Goal: Information Seeking & Learning: Compare options

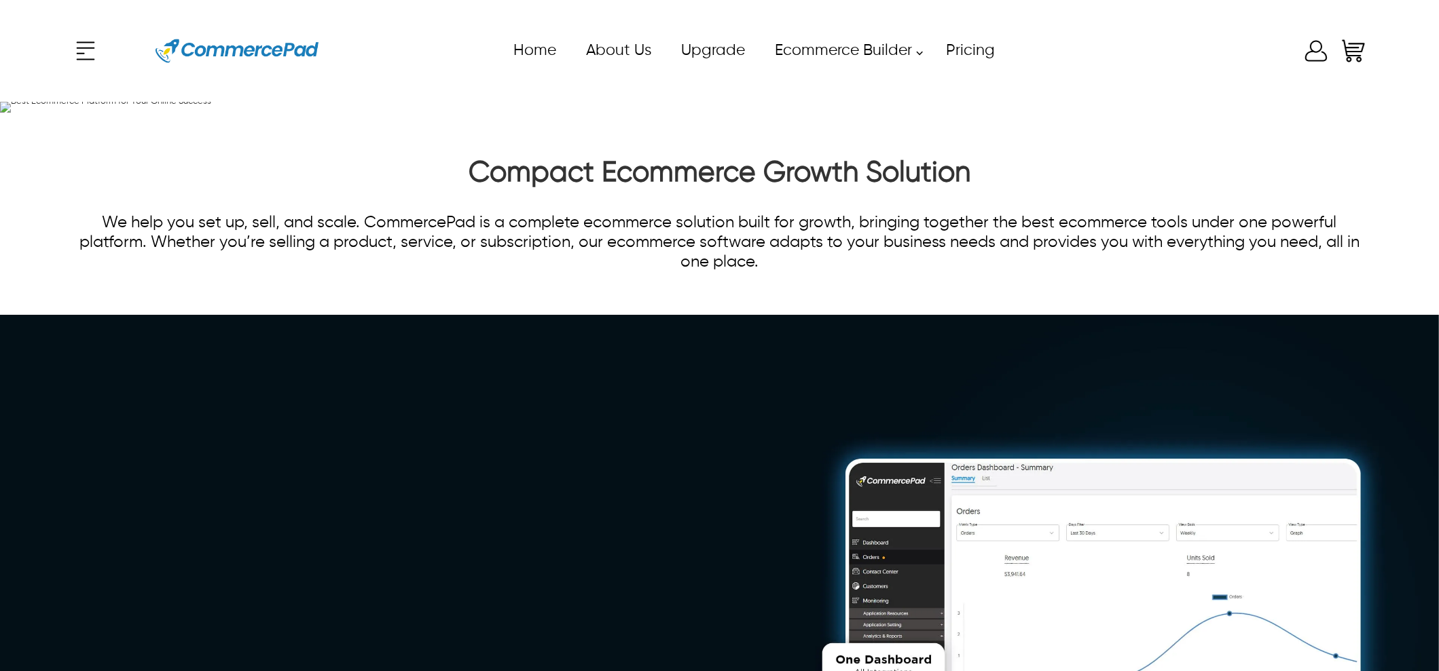
click at [1327, 50] on icon "Enter to Open SignUp and Register OverLay" at bounding box center [1315, 50] width 27 height 27
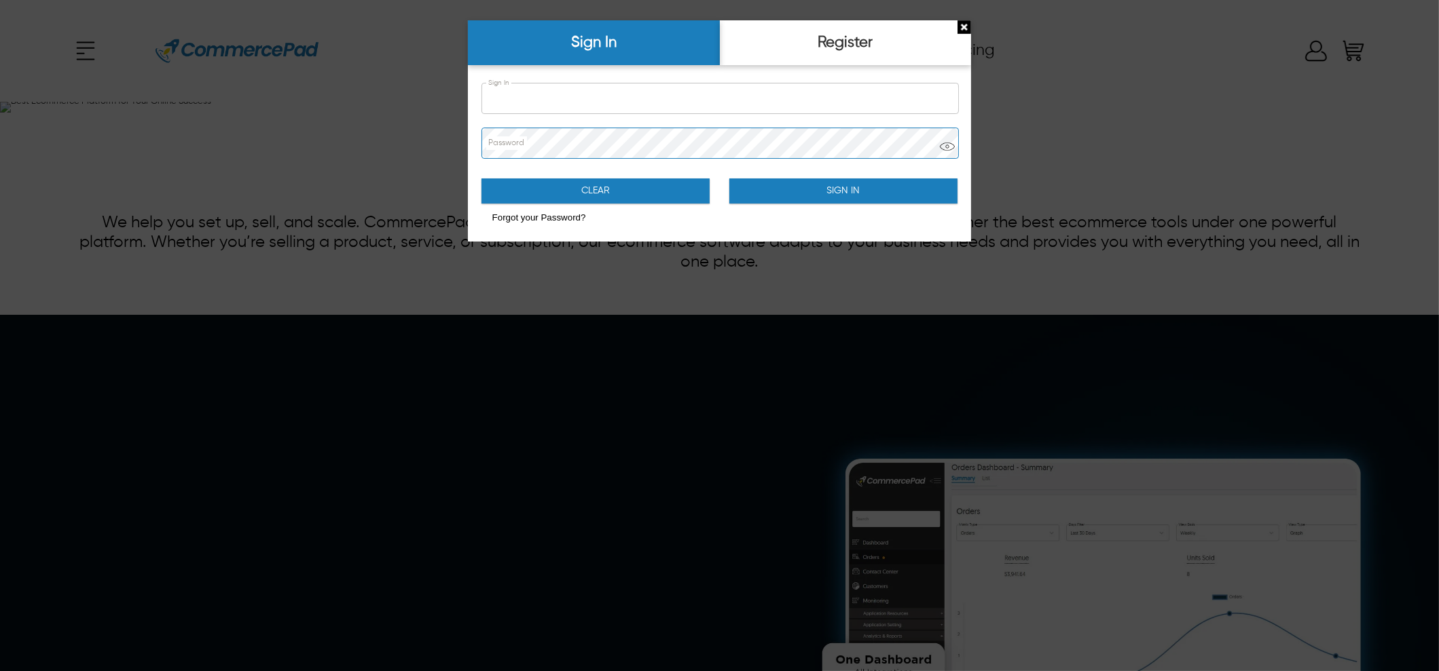
type input "**********"
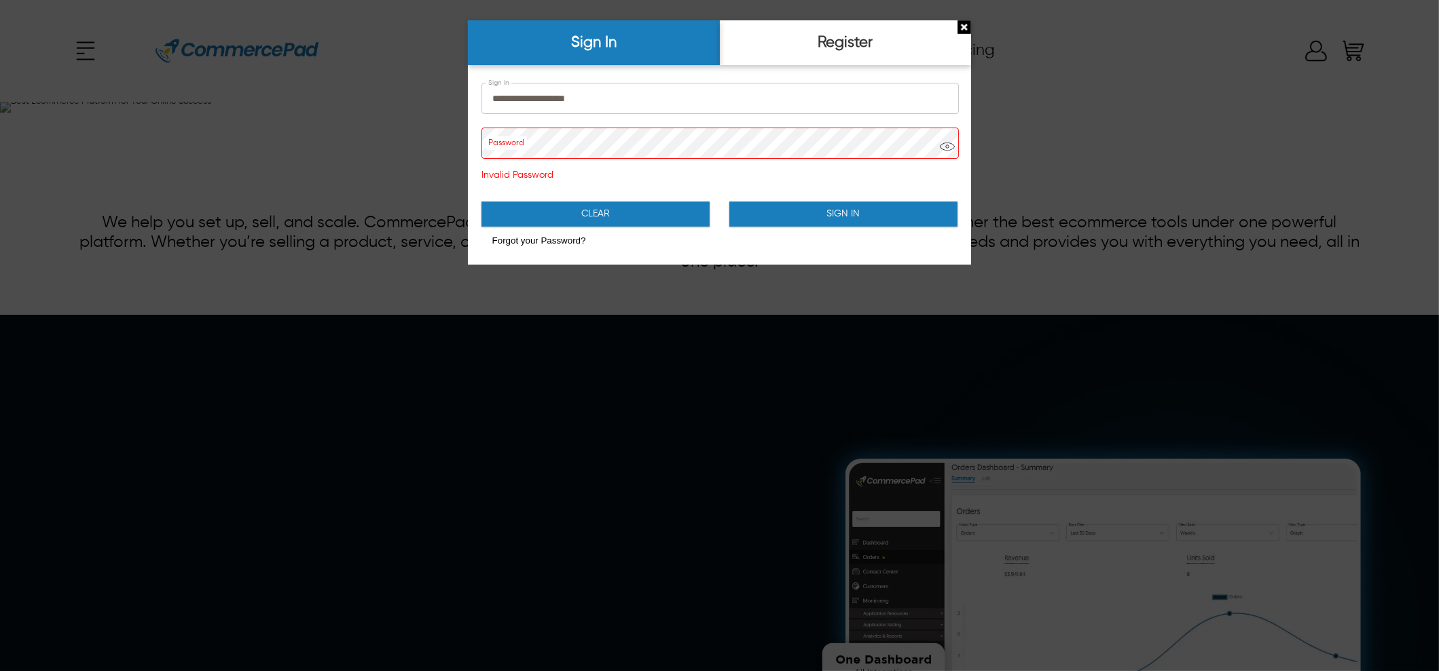
click at [898, 219] on button "Sign In" at bounding box center [843, 214] width 229 height 25
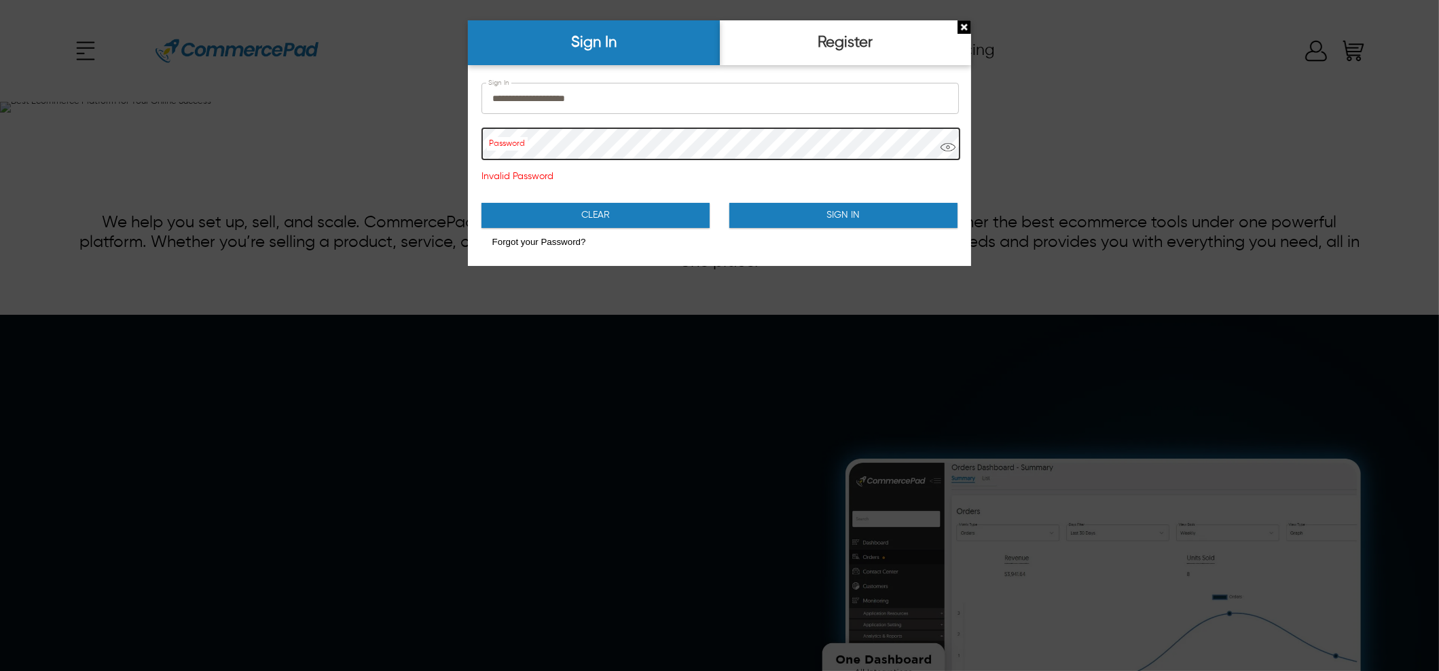
click at [942, 146] on span "SignUp and Register LayOver Opened" at bounding box center [947, 152] width 15 height 24
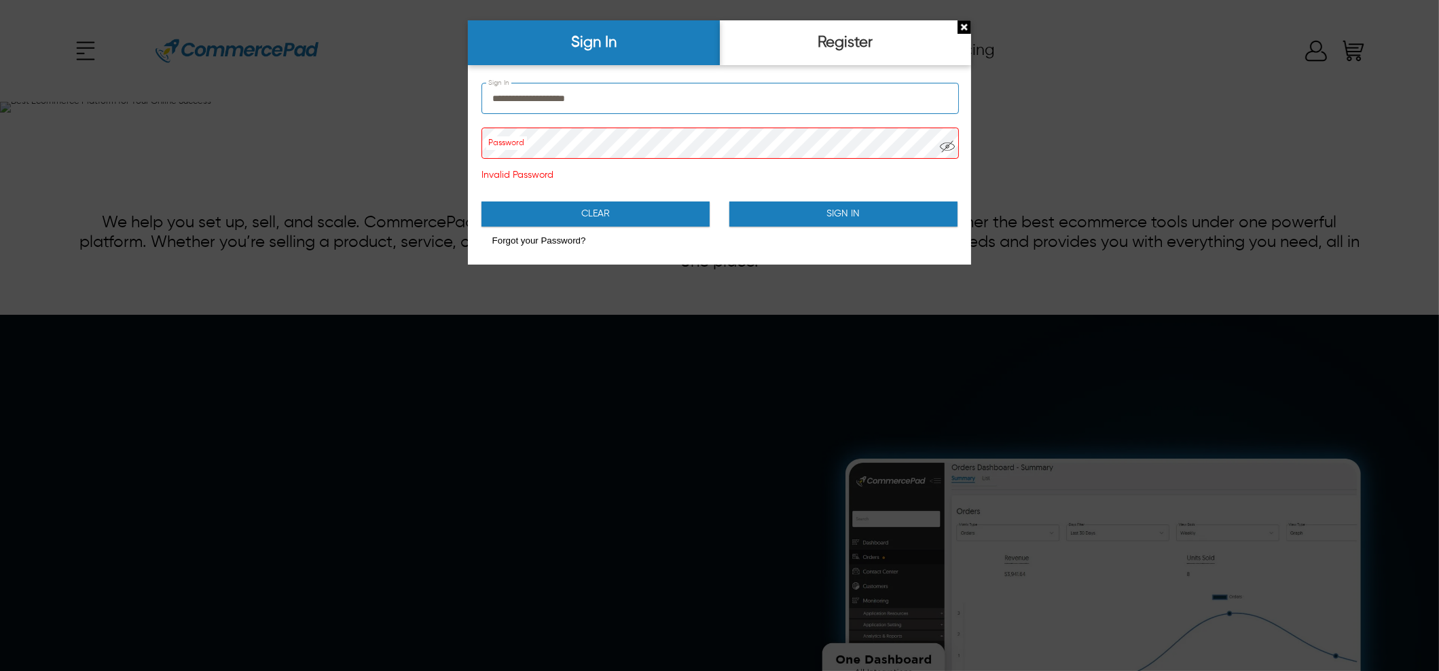
click at [756, 105] on input "**********" at bounding box center [720, 99] width 477 height 30
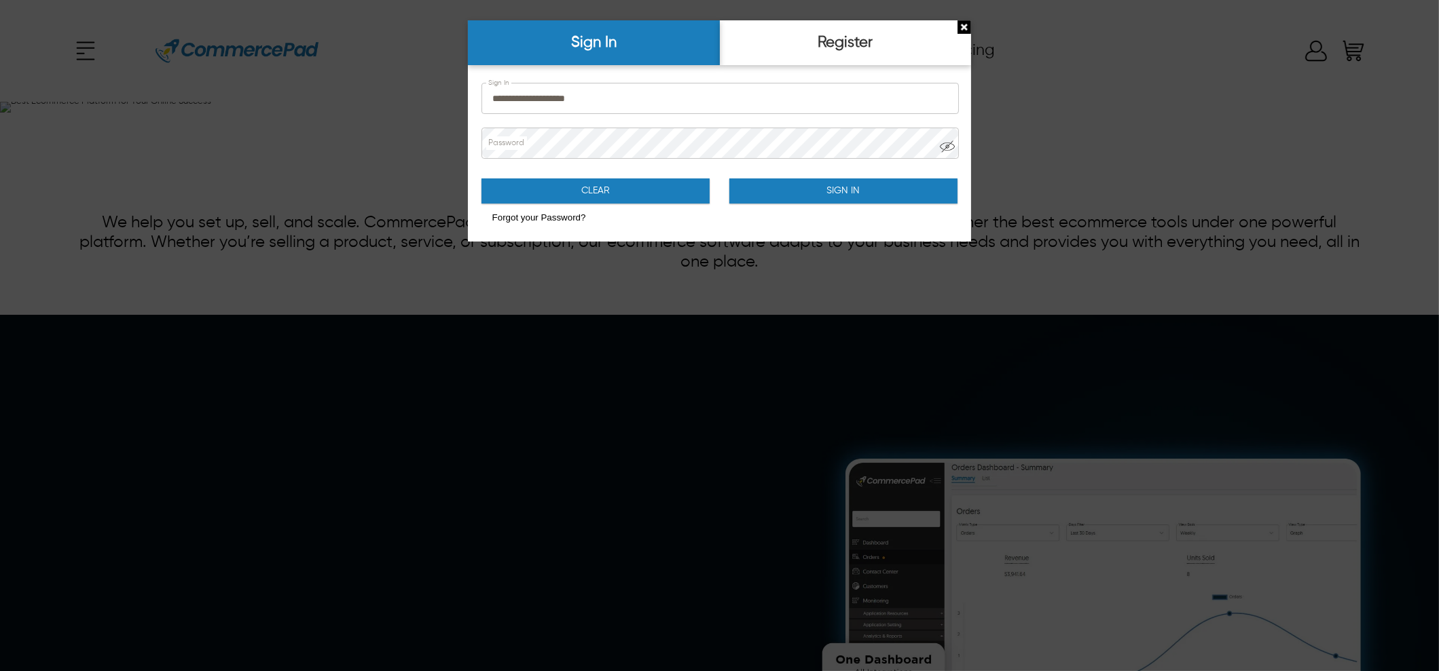
click at [846, 179] on button "Sign In" at bounding box center [843, 191] width 229 height 25
click at [845, 186] on button "Sign In" at bounding box center [843, 191] width 229 height 25
click at [844, 198] on button "Sign In" at bounding box center [843, 191] width 229 height 25
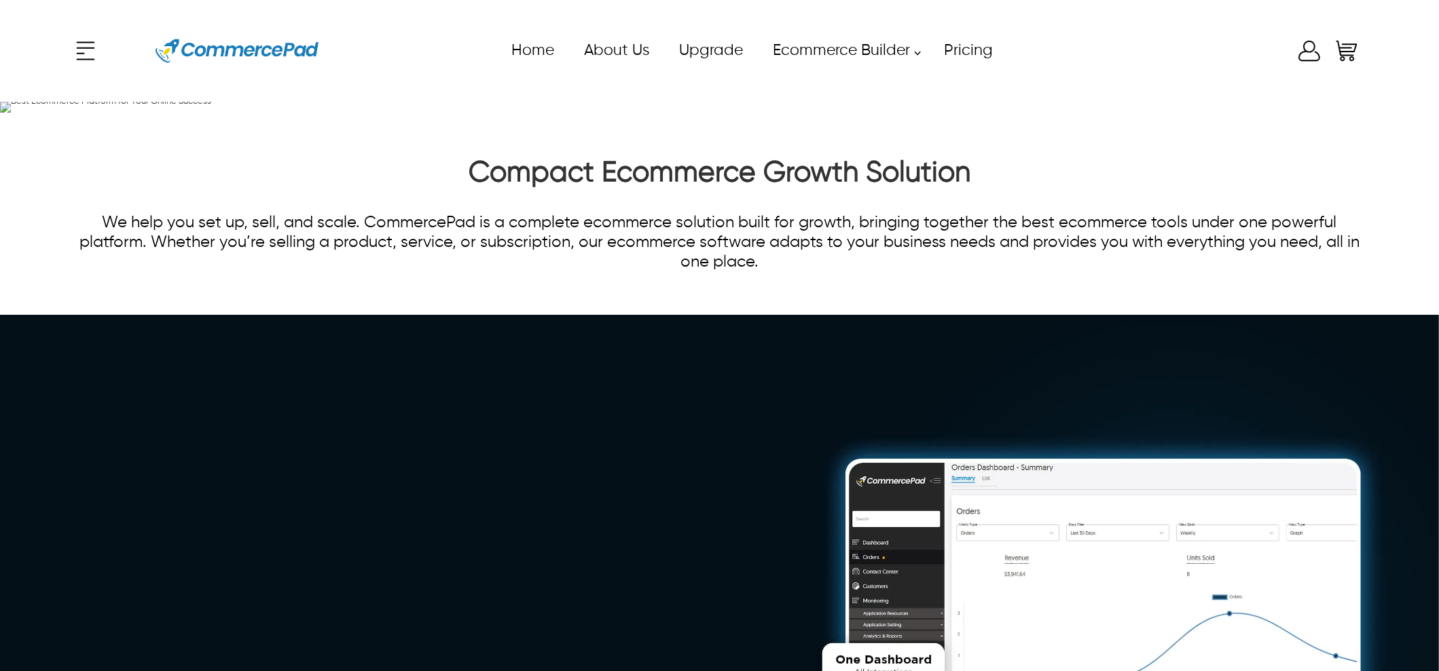
click at [1310, 60] on div "x Upgrade eCommerce Builder Partners Pricing About us Contact us Follow us Home…" at bounding box center [719, 50] width 1295 height 61
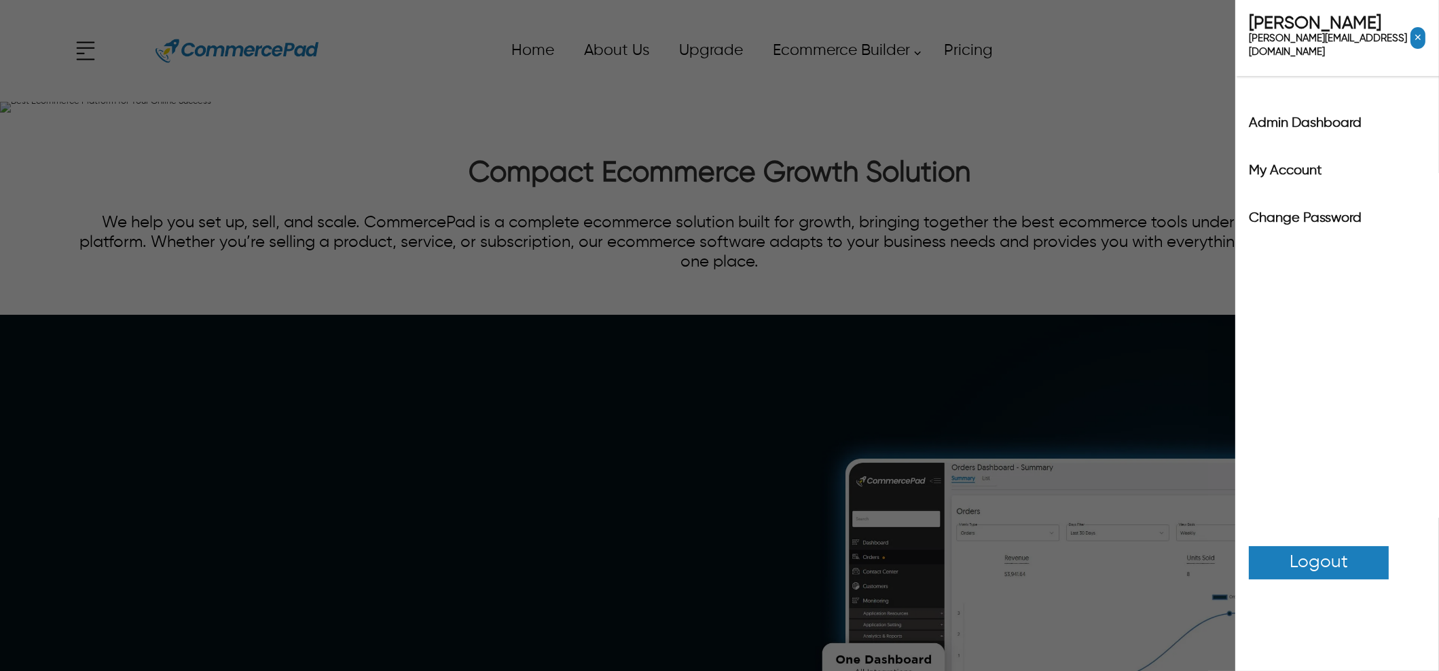
click at [1312, 103] on div "Admin Dashboard" at bounding box center [1337, 127] width 204 height 48
click at [1310, 117] on label "Admin Dashboard" at bounding box center [1337, 124] width 177 height 14
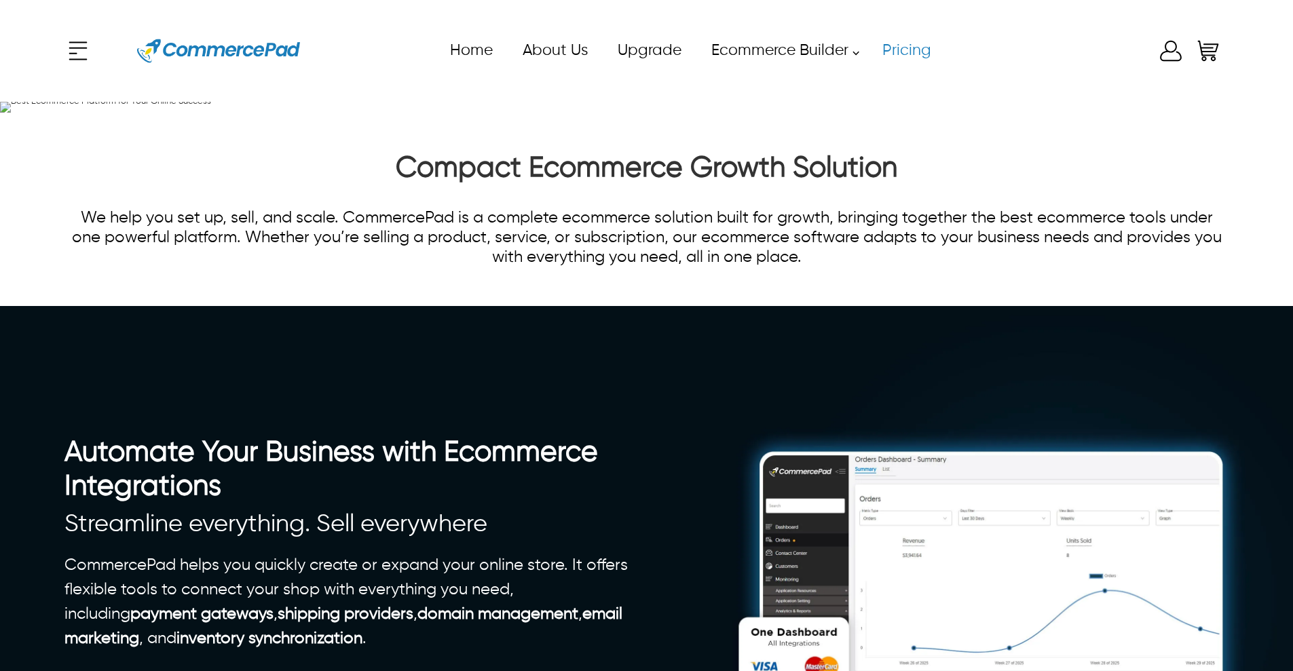
click at [917, 52] on link "Pricing" at bounding box center [906, 50] width 79 height 31
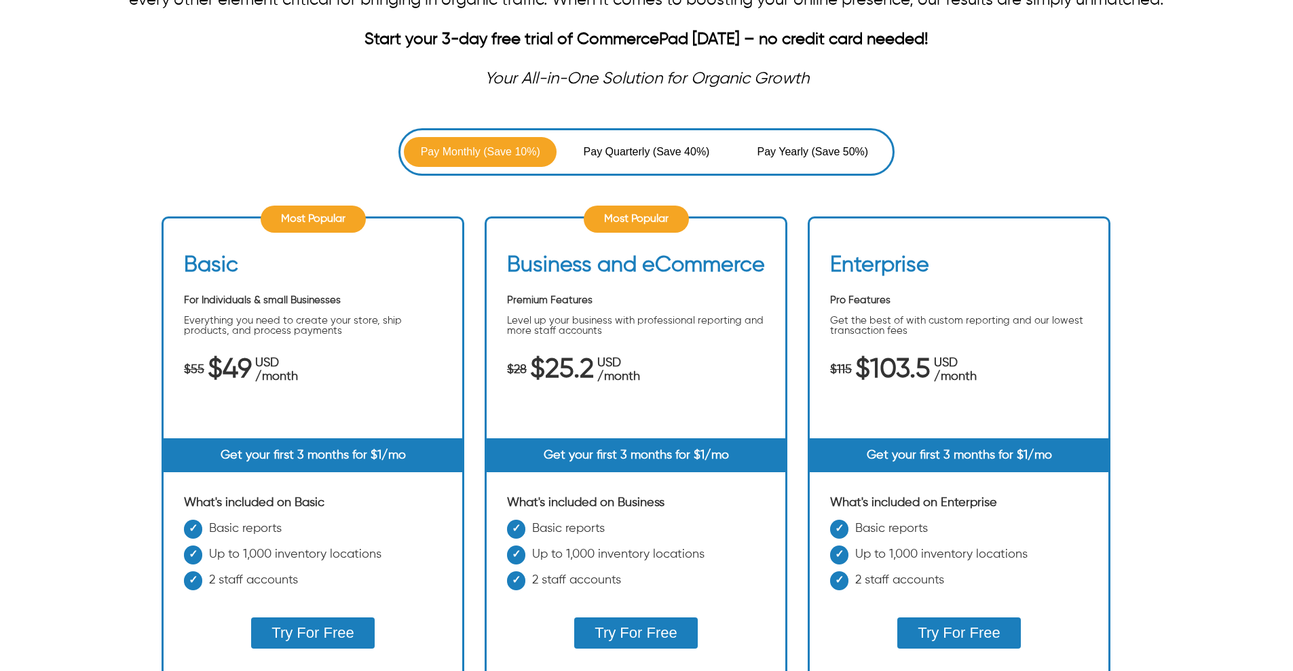
scroll to position [170, 0]
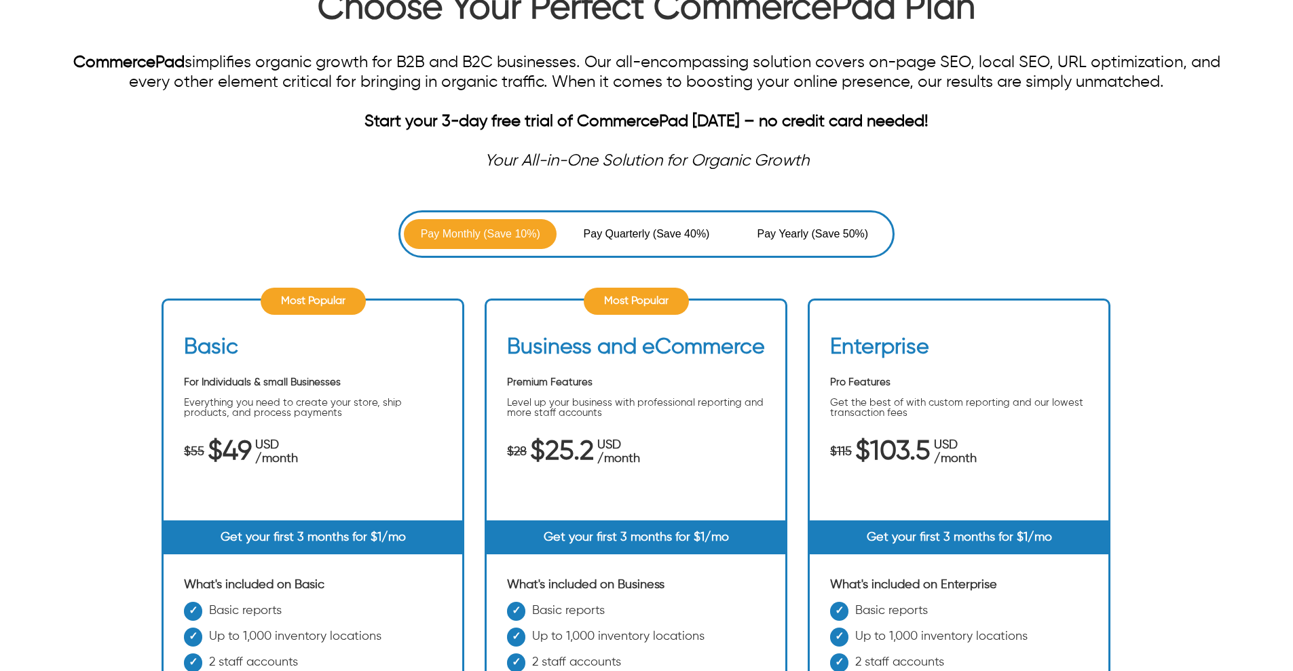
click at [617, 234] on span "Pay Quarterly" at bounding box center [618, 234] width 69 height 16
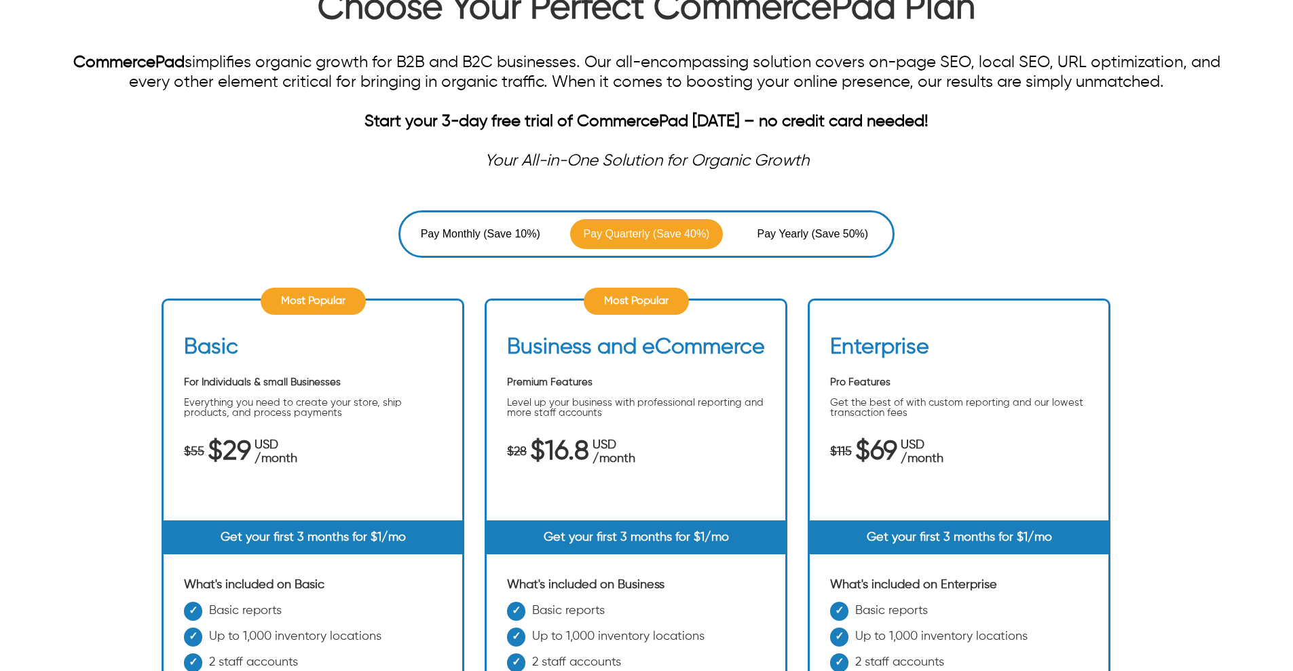
click at [786, 229] on span "Pay Yearly" at bounding box center [784, 234] width 54 height 16
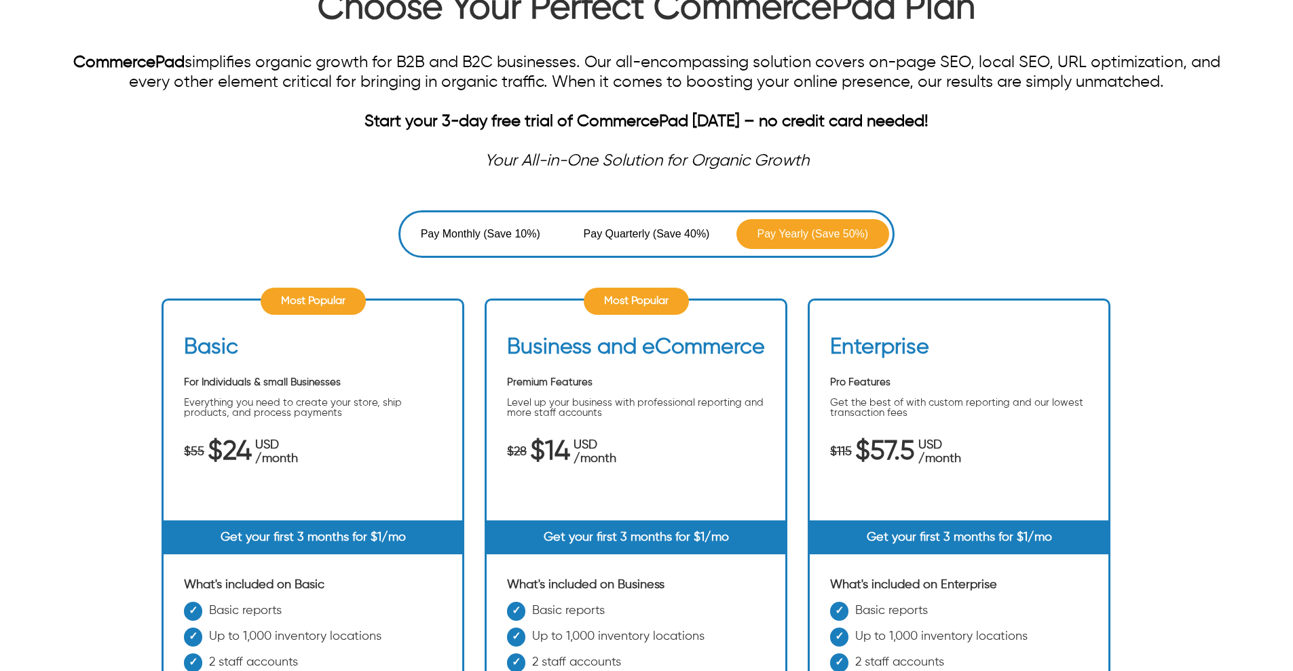
click at [456, 238] on span "Pay Monthly" at bounding box center [452, 234] width 63 height 16
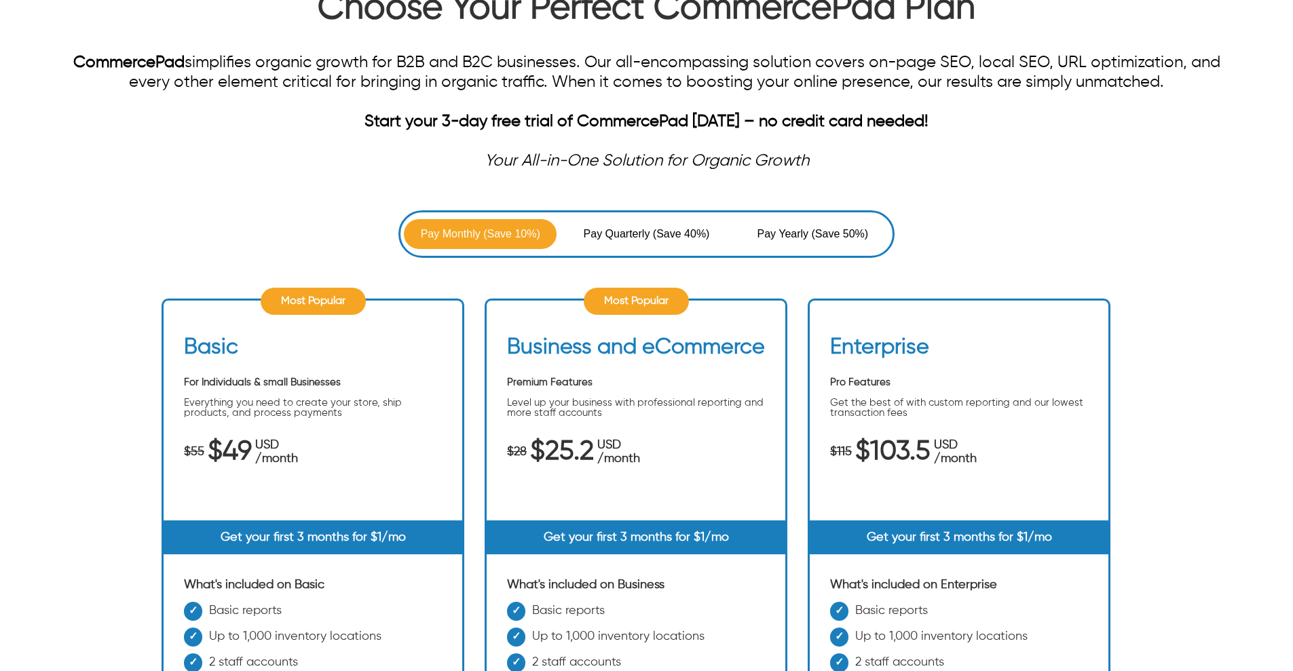
click at [640, 236] on span "Pay Quarterly" at bounding box center [618, 234] width 69 height 16
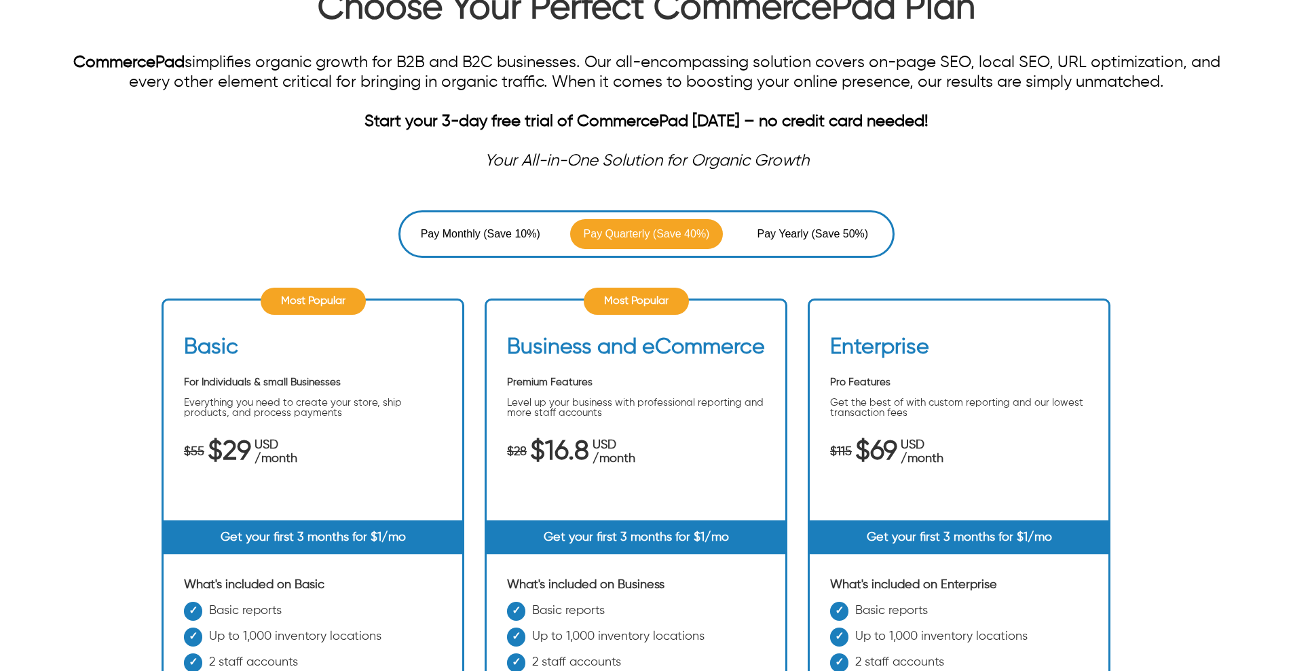
click at [760, 240] on span "Pay Yearly" at bounding box center [784, 234] width 54 height 16
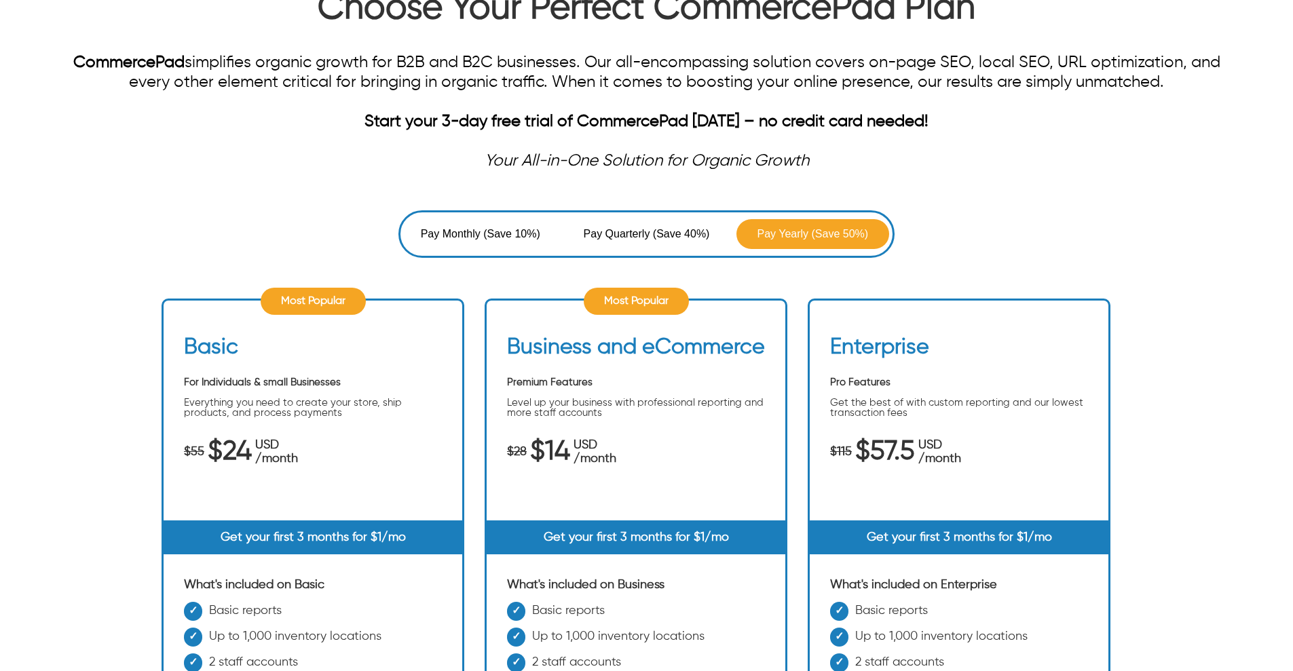
click at [482, 237] on span "Pay Monthly" at bounding box center [452, 234] width 63 height 16
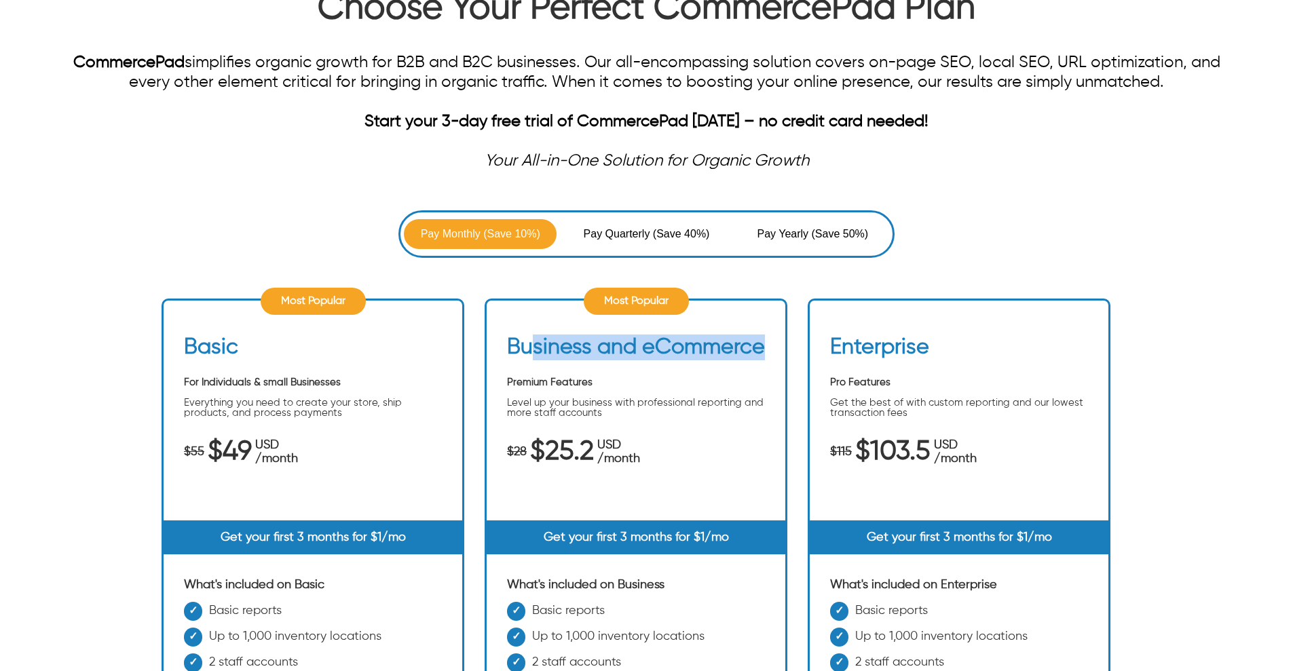
drag, startPoint x: 535, startPoint y: 357, endPoint x: 758, endPoint y: 349, distance: 223.5
click at [758, 349] on h2 "Business and eCommerce" at bounding box center [636, 351] width 258 height 33
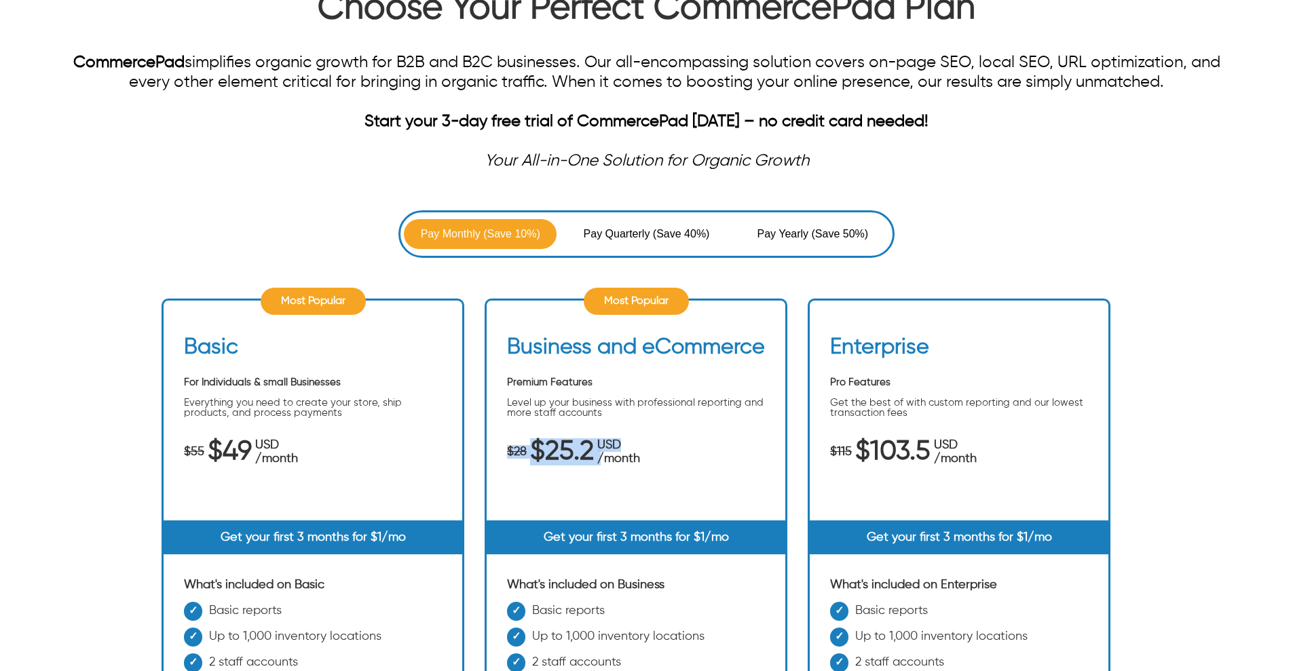
drag, startPoint x: 506, startPoint y: 455, endPoint x: 664, endPoint y: 448, distance: 157.7
click at [664, 448] on div "Business and eCommerce Premium Features Level up your business with professiona…" at bounding box center [636, 428] width 299 height 186
click at [611, 229] on span "Pay Quarterly" at bounding box center [618, 234] width 69 height 16
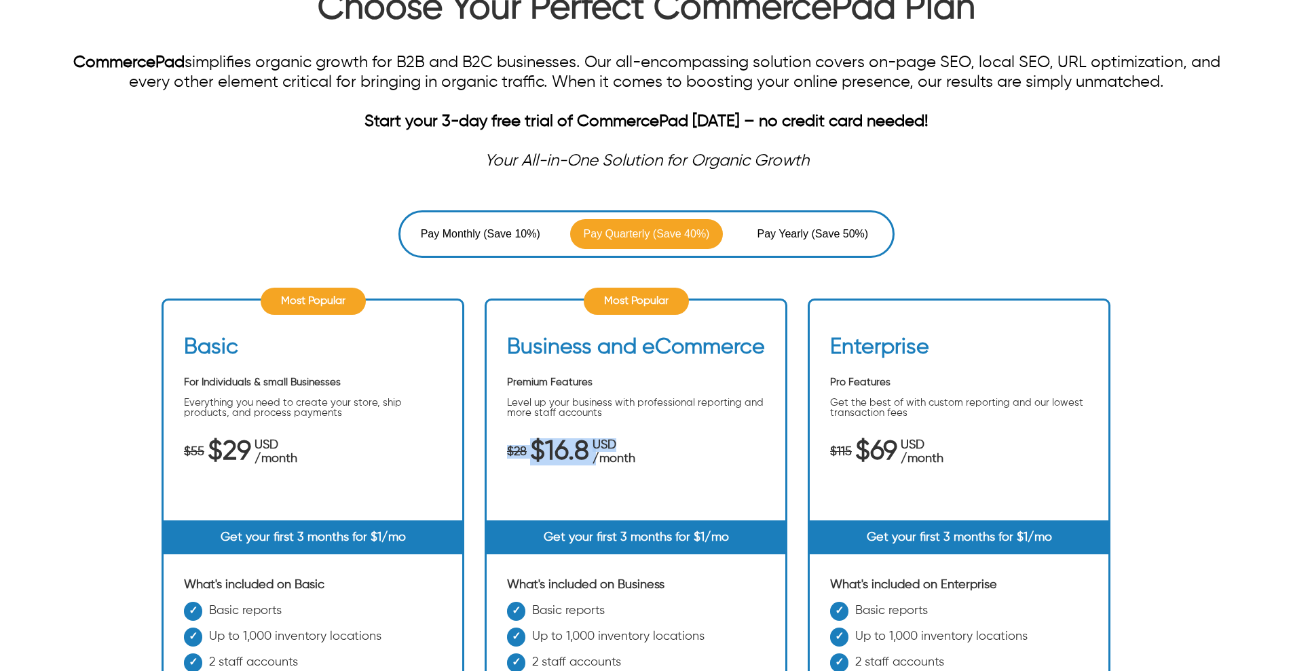
click at [795, 229] on span "Pay Yearly" at bounding box center [784, 234] width 54 height 16
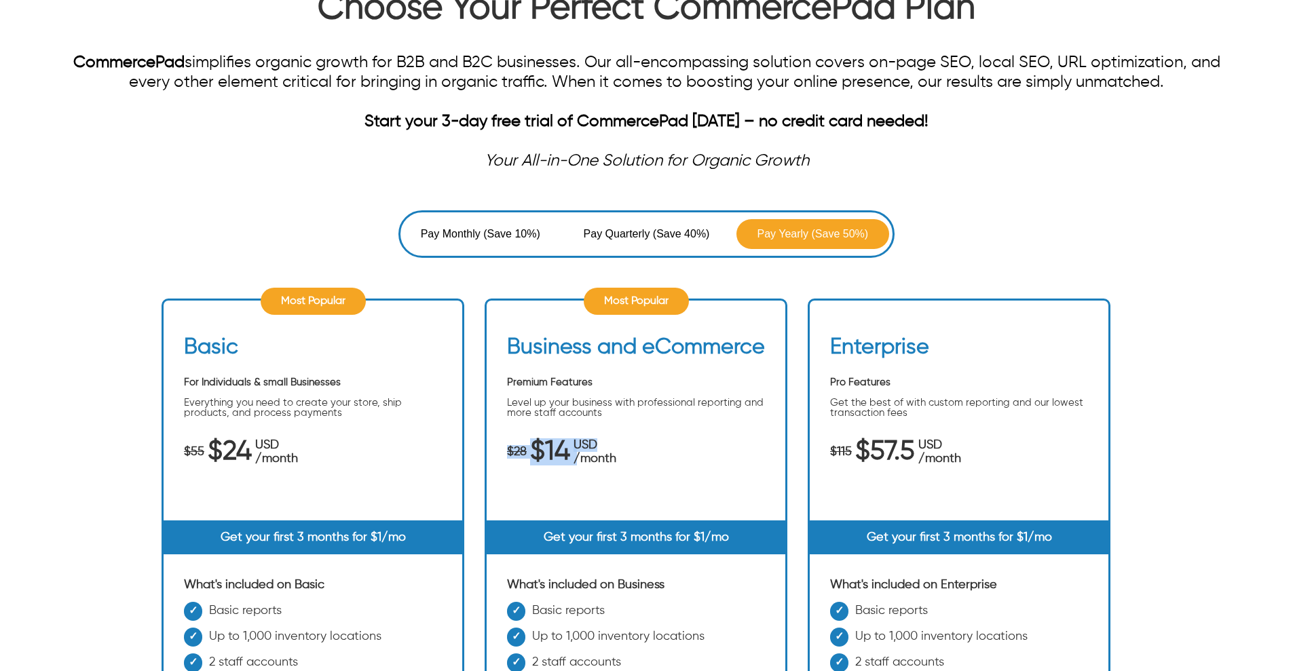
click at [476, 232] on span "Pay Monthly" at bounding box center [452, 234] width 63 height 16
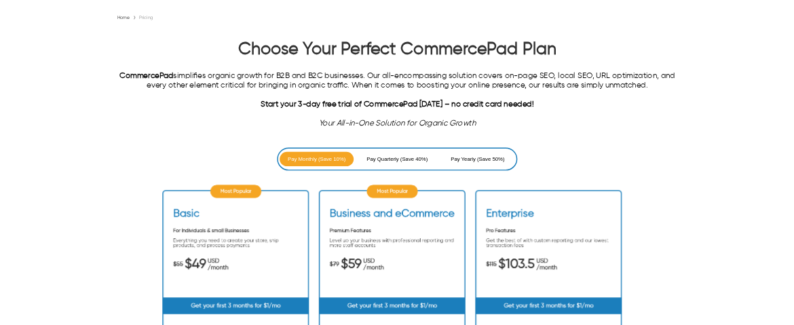
scroll to position [170, 0]
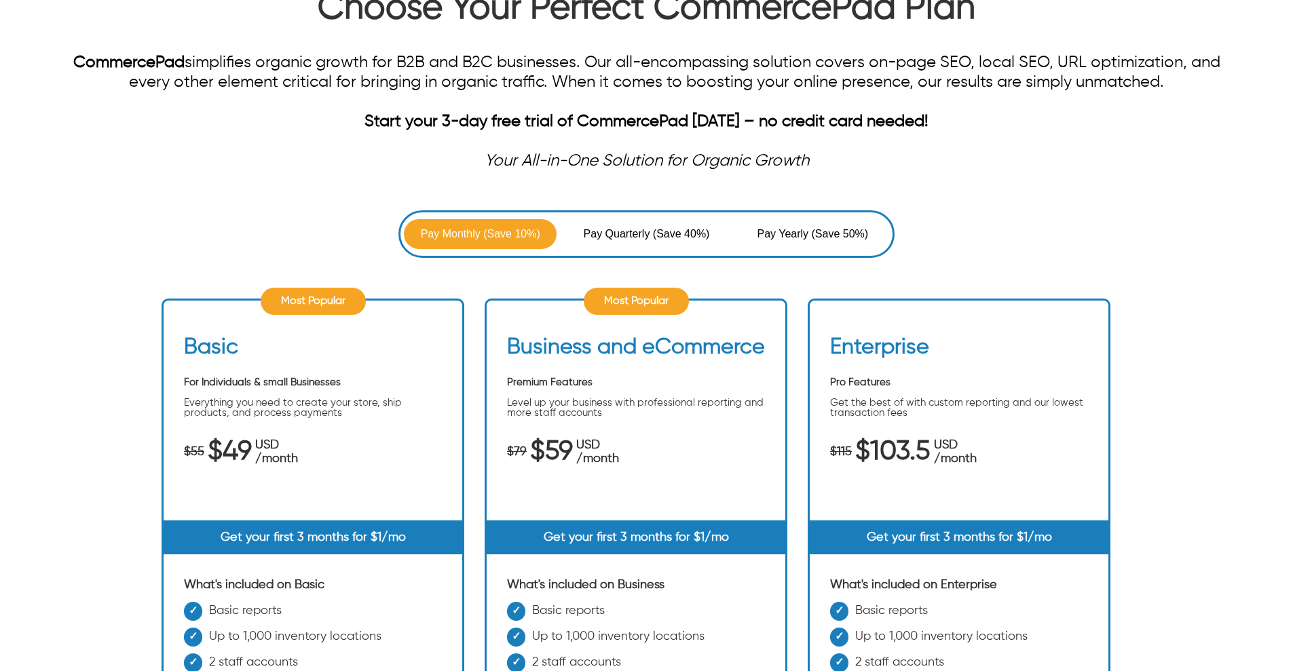
click at [817, 236] on span "(Save 50%)" at bounding box center [840, 234] width 57 height 16
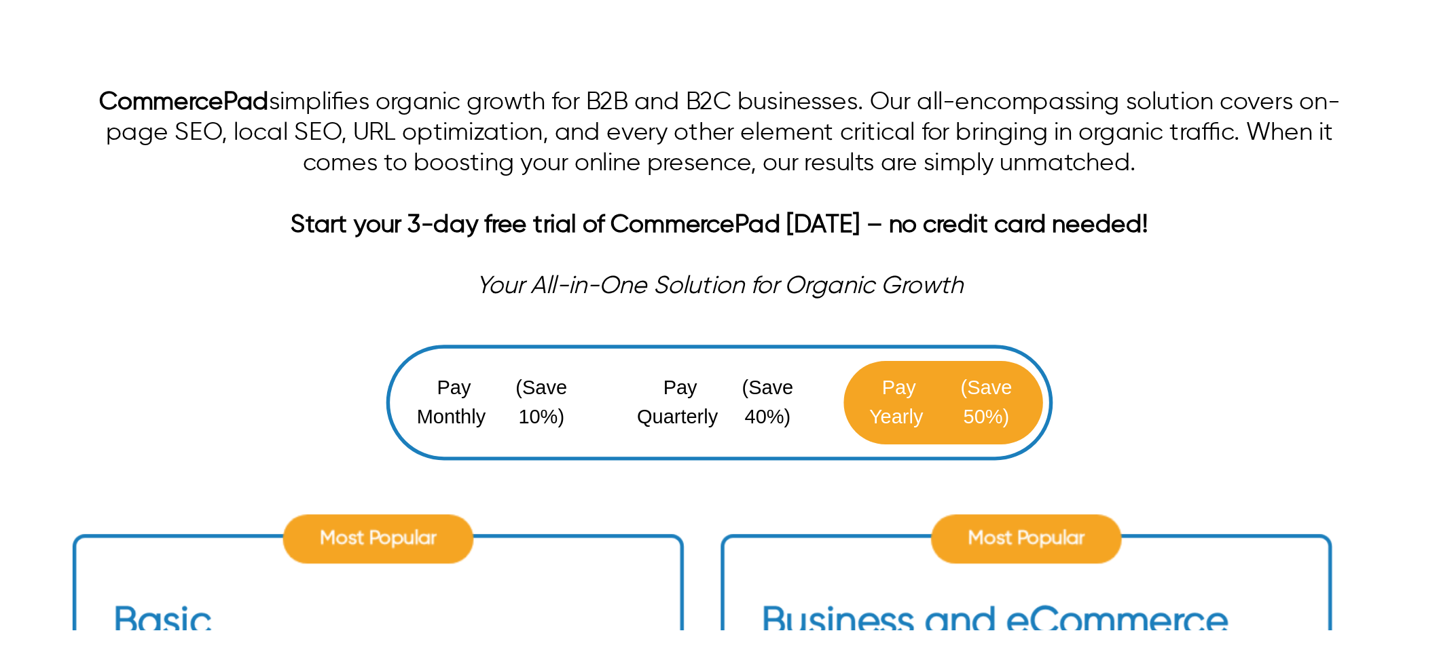
scroll to position [189, 0]
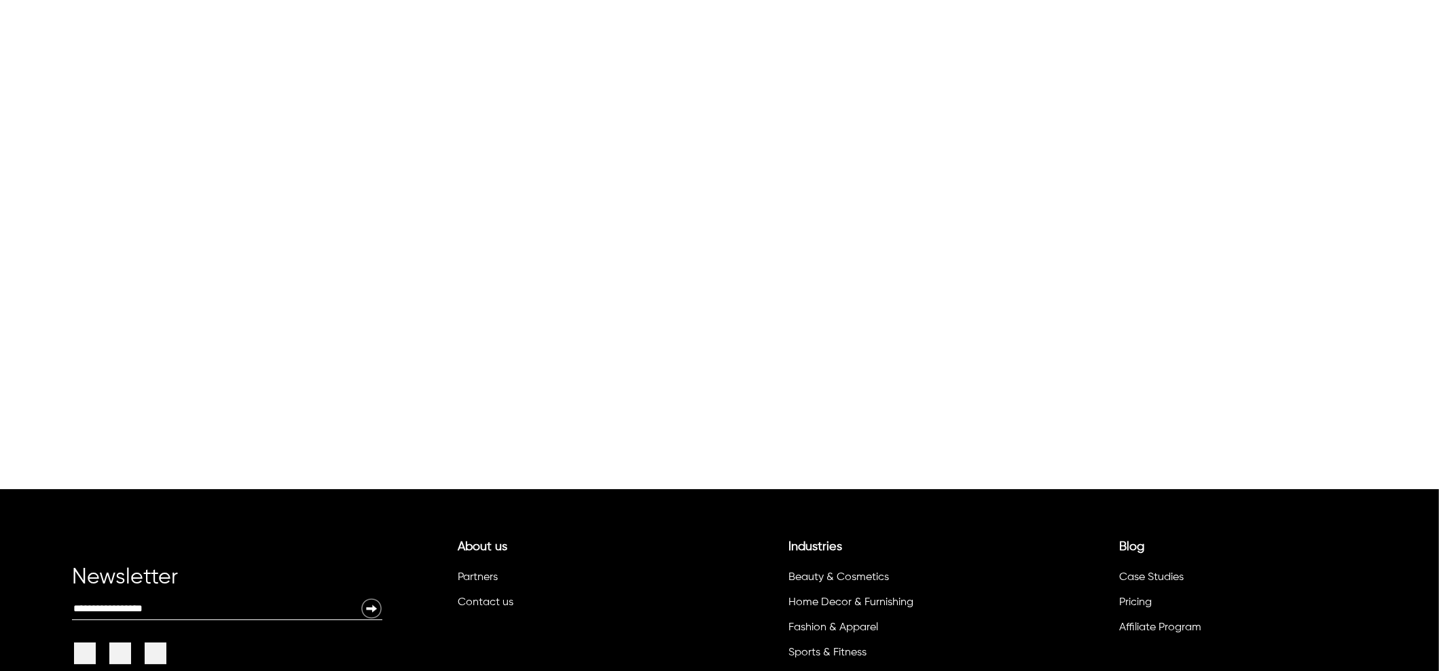
scroll to position [189, 0]
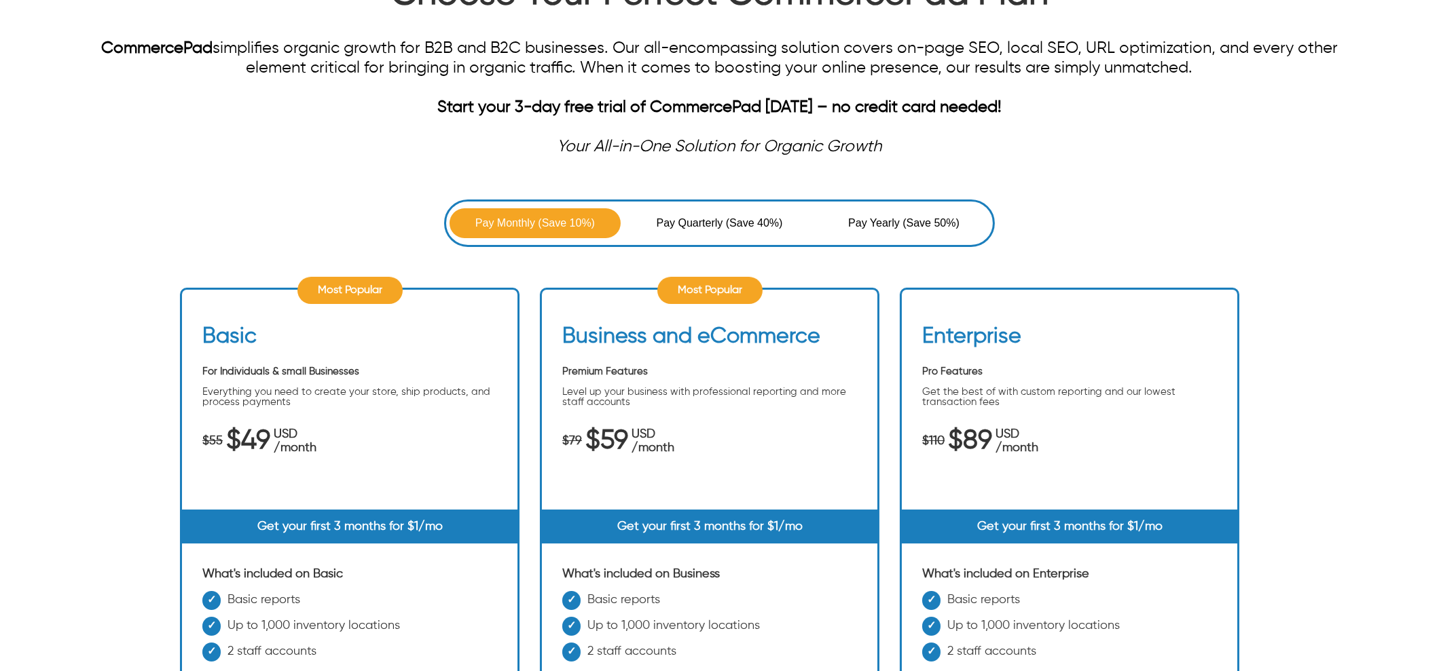
click at [703, 222] on span "Pay Quarterly" at bounding box center [691, 223] width 69 height 16
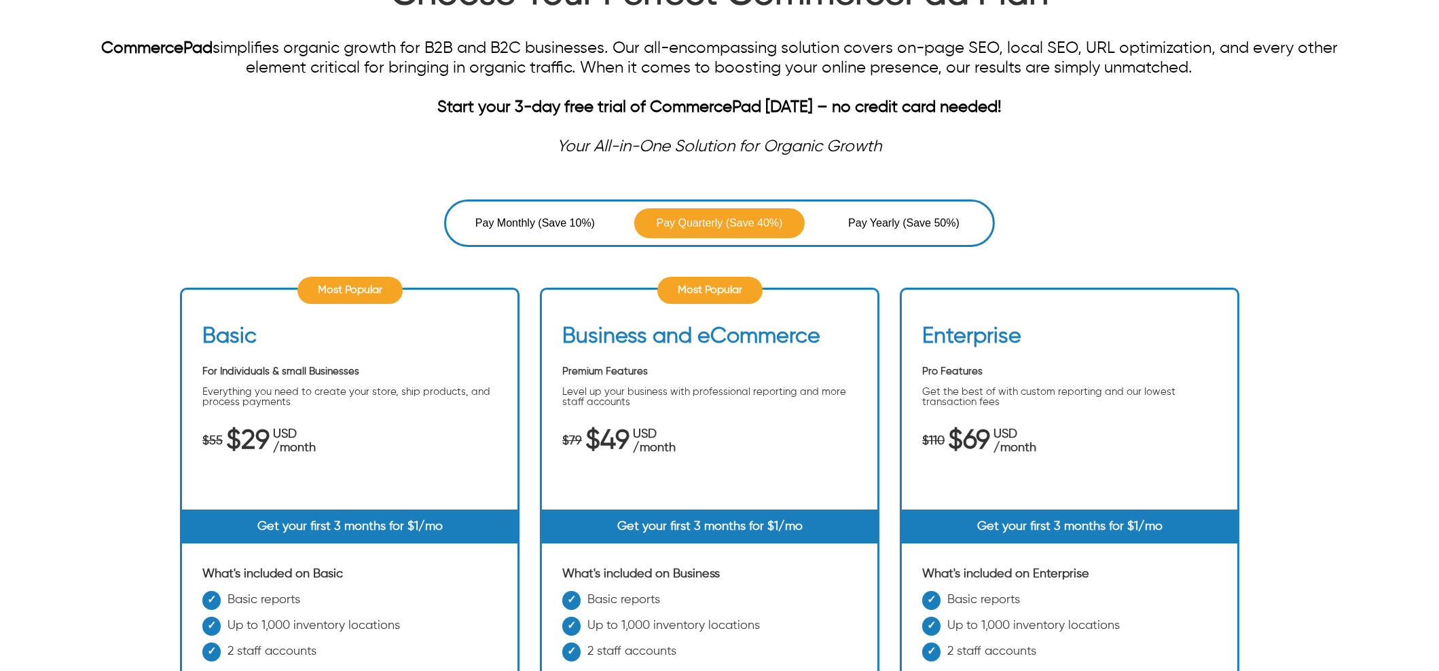
click at [906, 225] on span "(Save 50%)" at bounding box center [930, 223] width 57 height 16
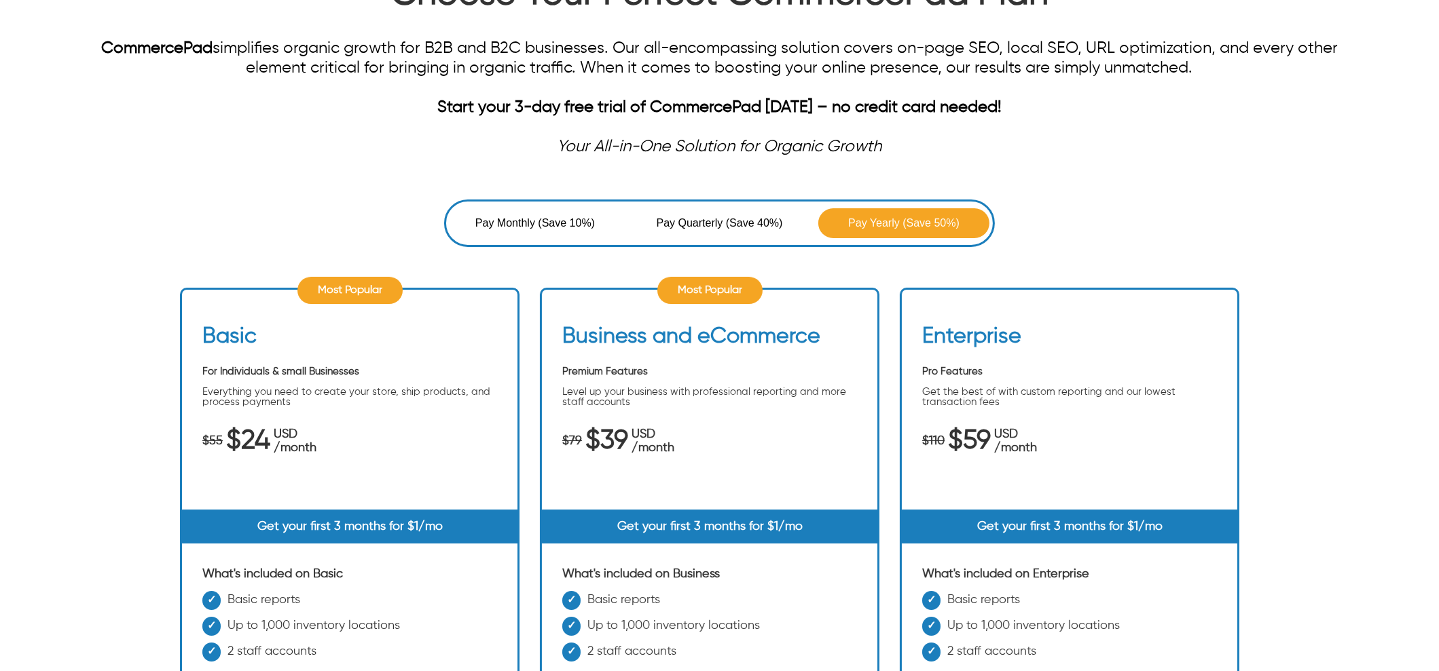
click at [548, 215] on span "(Save 10%)" at bounding box center [566, 223] width 57 height 16
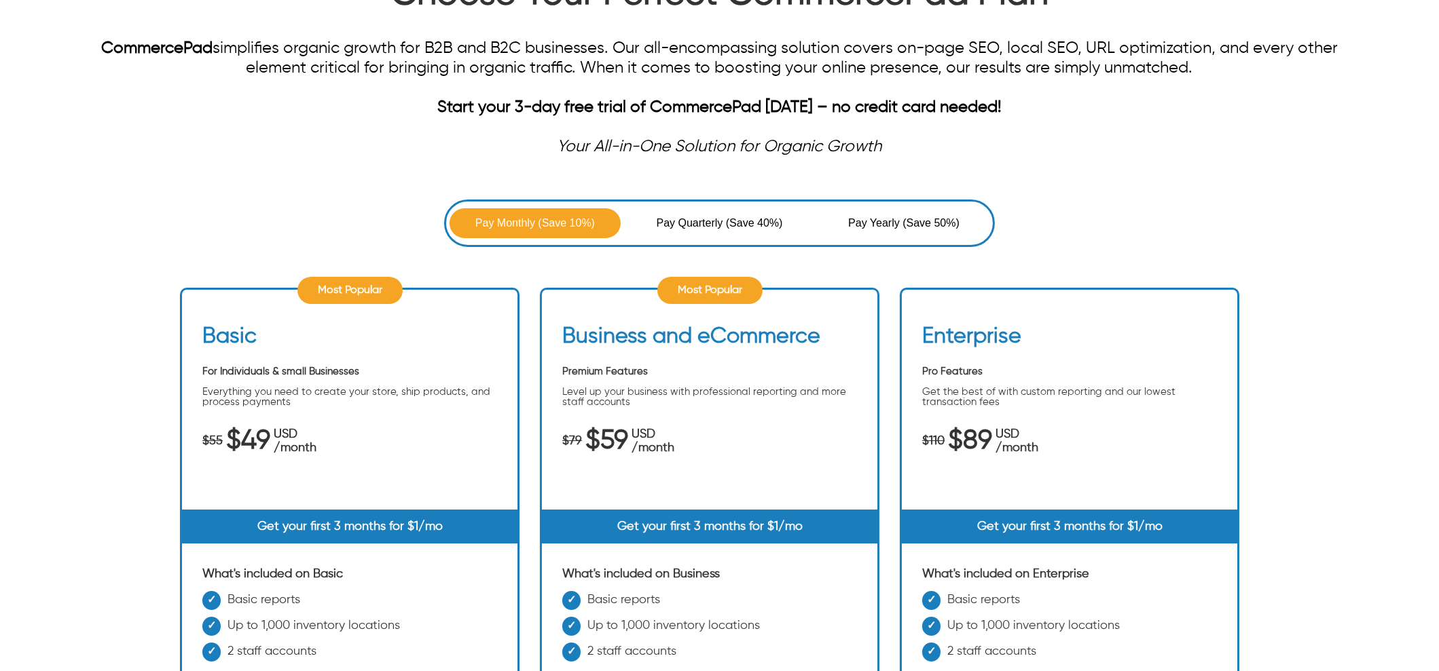
click at [673, 217] on span "Pay Quarterly" at bounding box center [691, 223] width 69 height 16
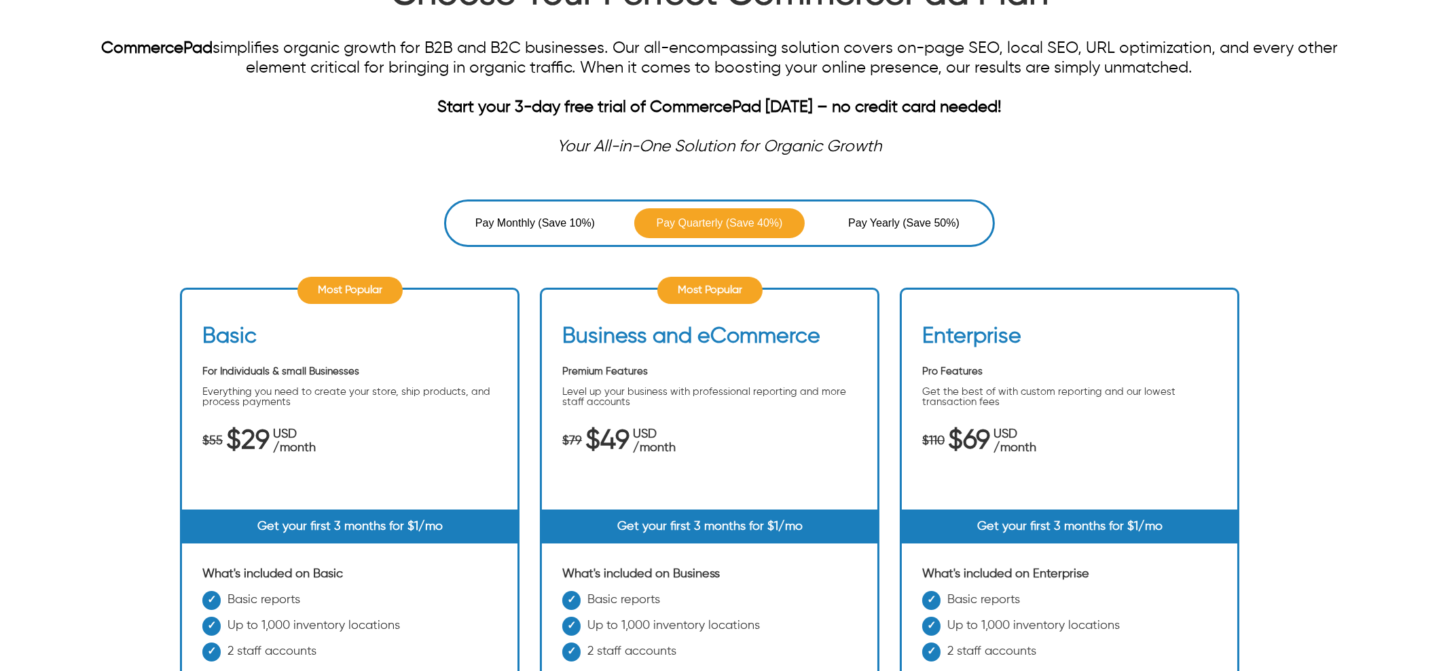
click at [879, 215] on span "Pay Yearly" at bounding box center [875, 223] width 54 height 16
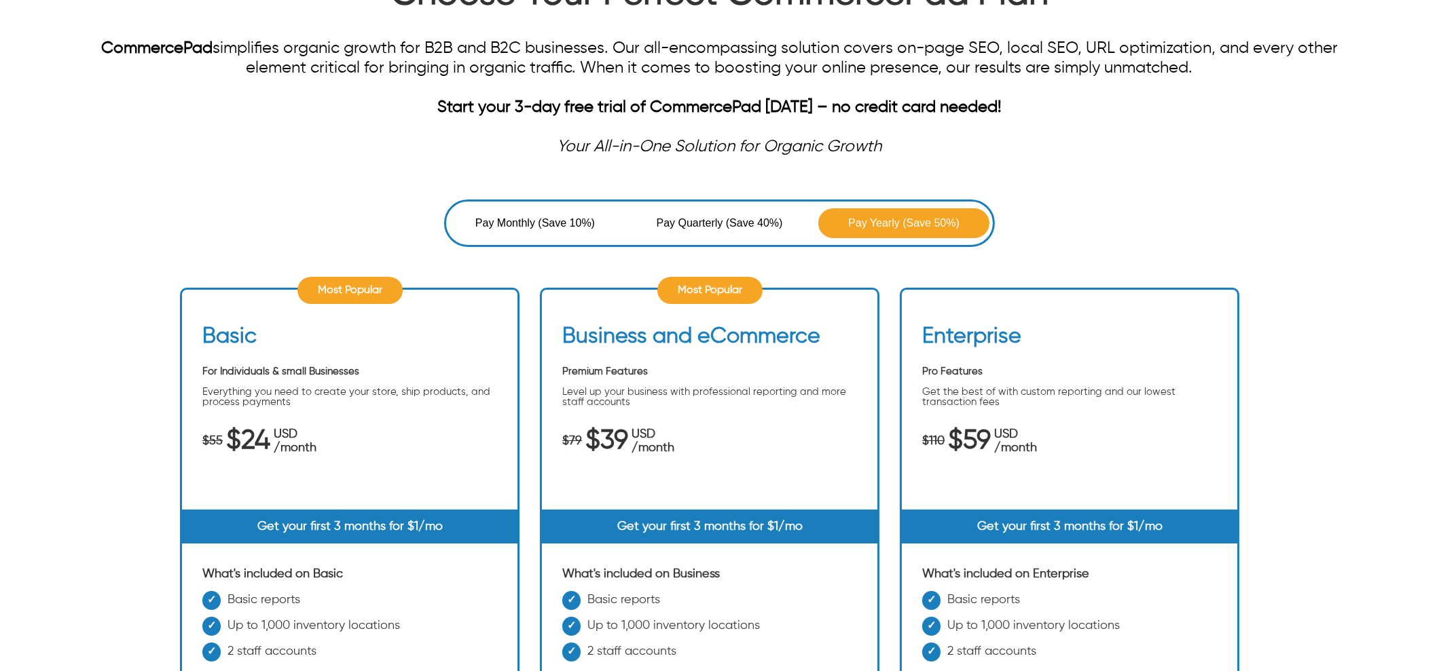
click at [485, 215] on span "Pay Monthly" at bounding box center [506, 223] width 63 height 16
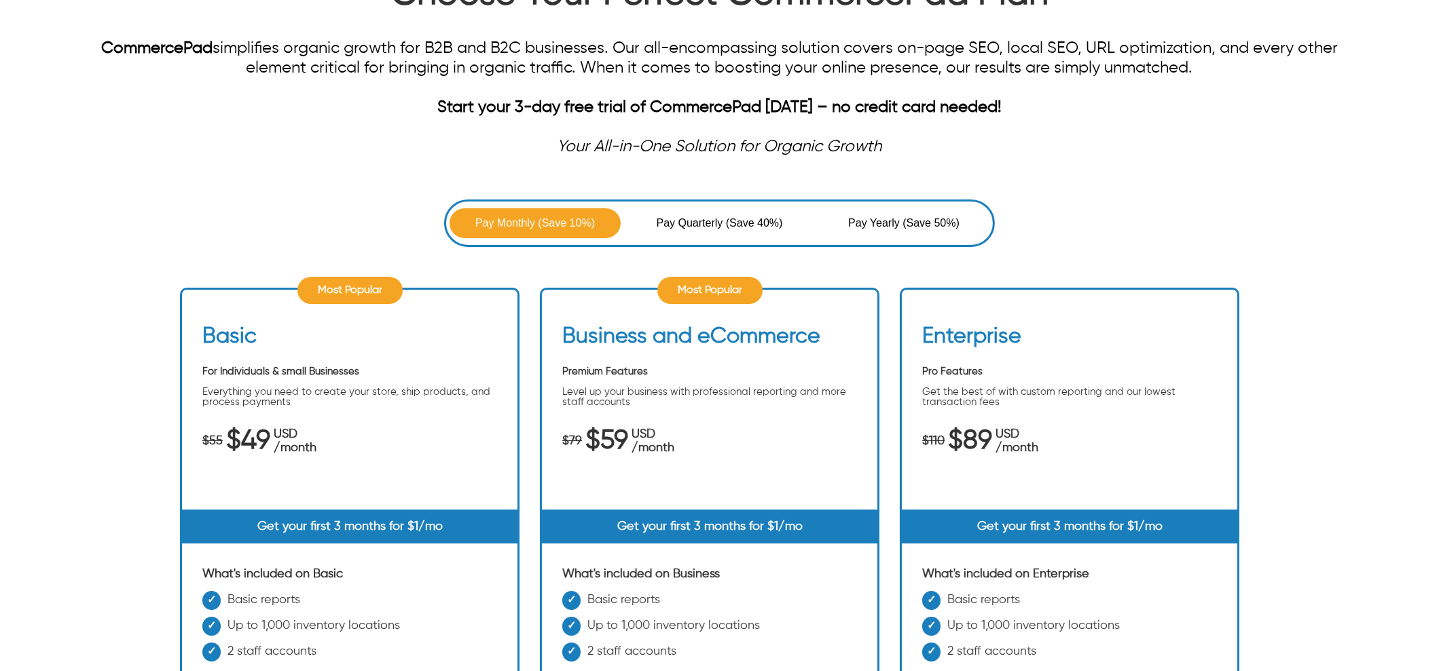
click at [702, 222] on span "Pay Quarterly" at bounding box center [691, 223] width 69 height 16
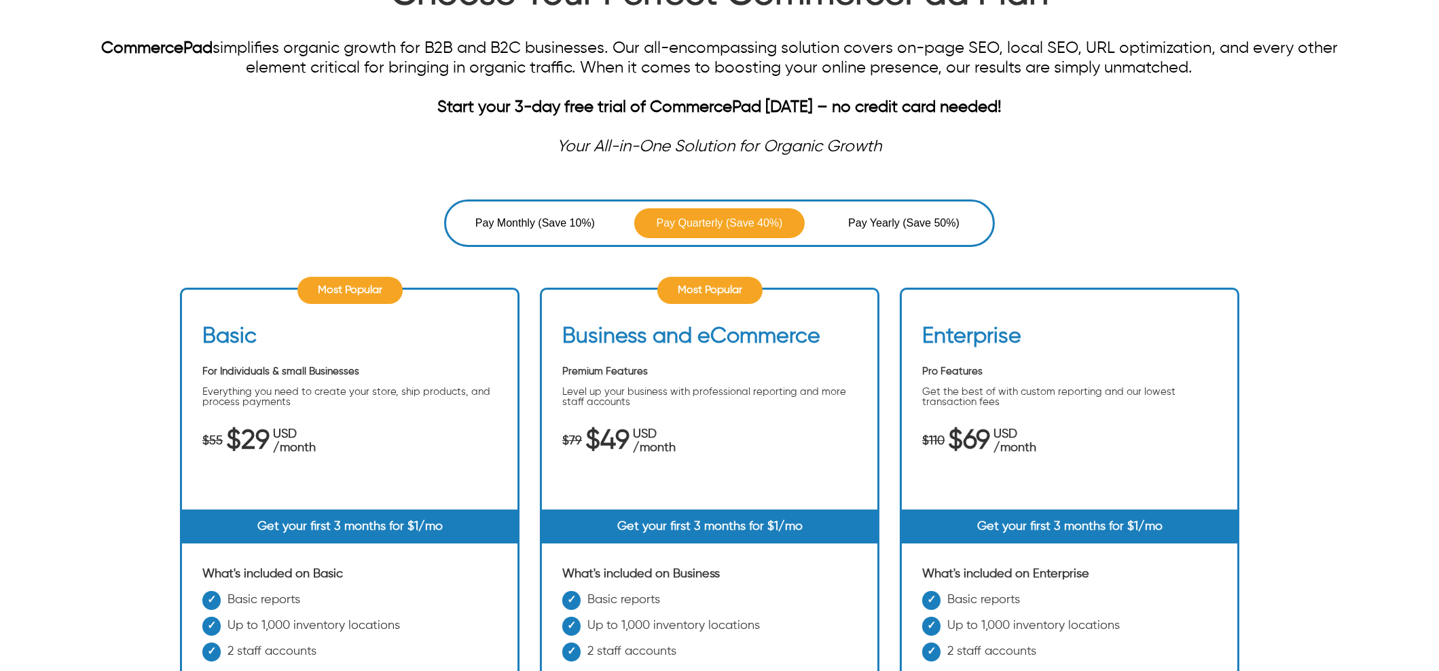
click at [919, 215] on span "(Save 50%)" at bounding box center [930, 223] width 57 height 16
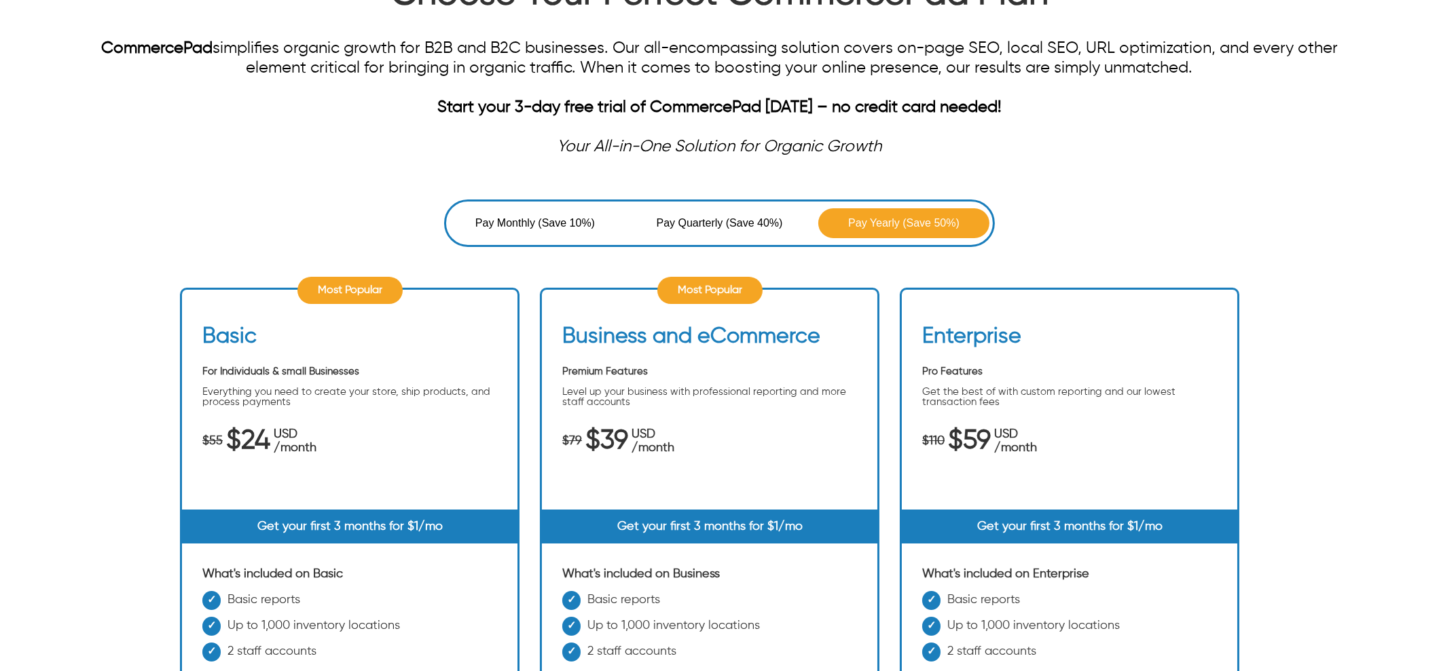
click at [547, 215] on span "(Save 10%)" at bounding box center [566, 223] width 57 height 16
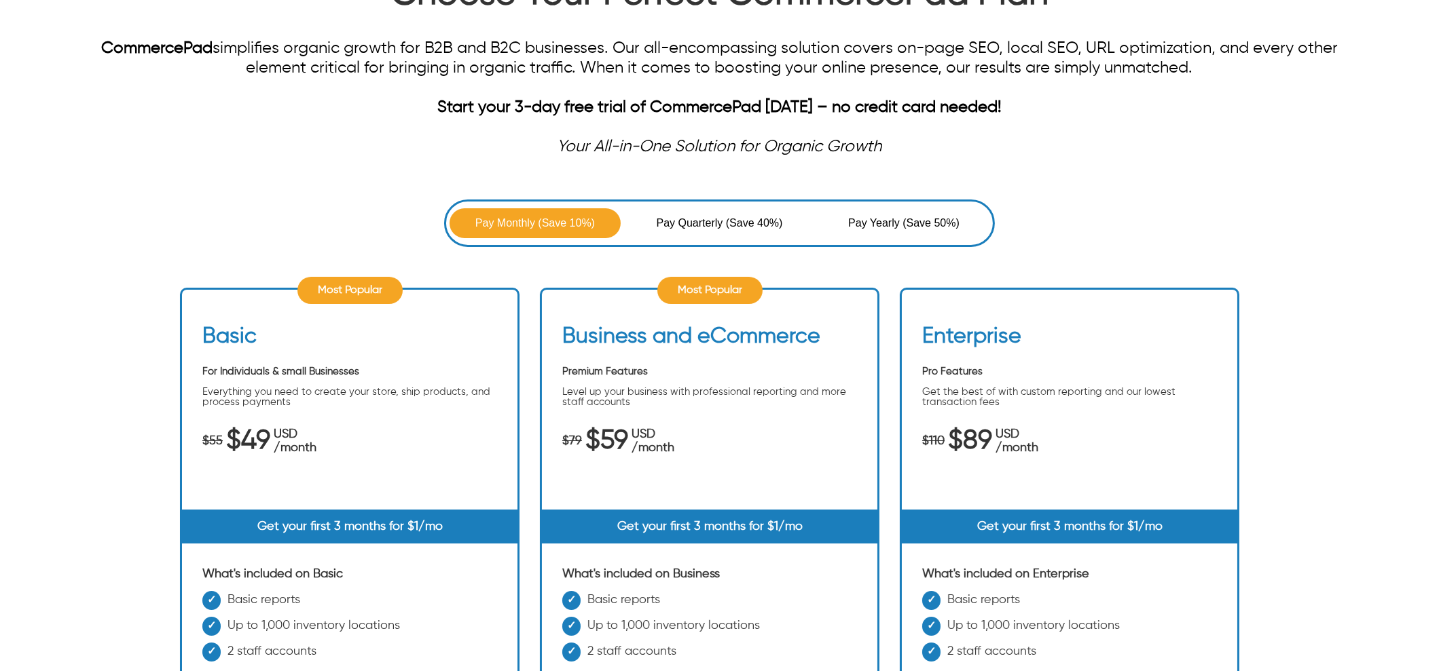
click at [749, 219] on span "(Save 40%)" at bounding box center [754, 223] width 57 height 16
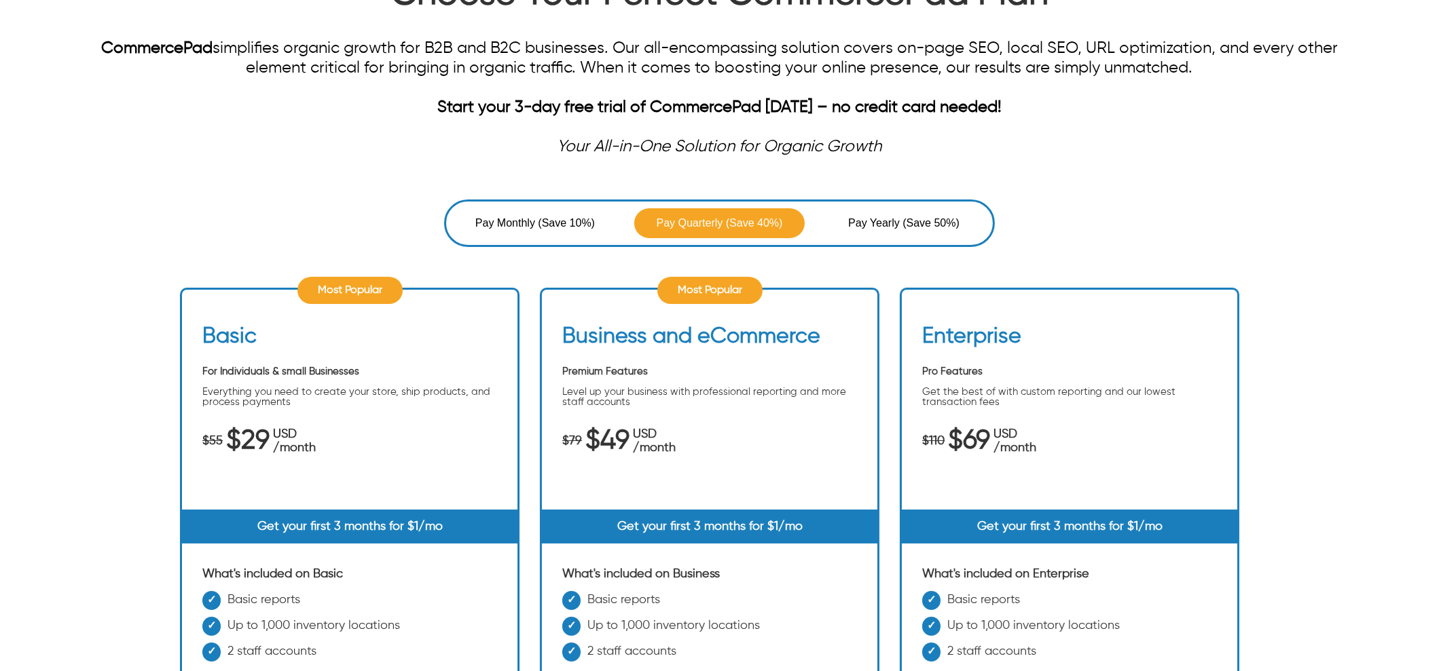
click at [901, 224] on span "Pay Yearly" at bounding box center [875, 223] width 54 height 16
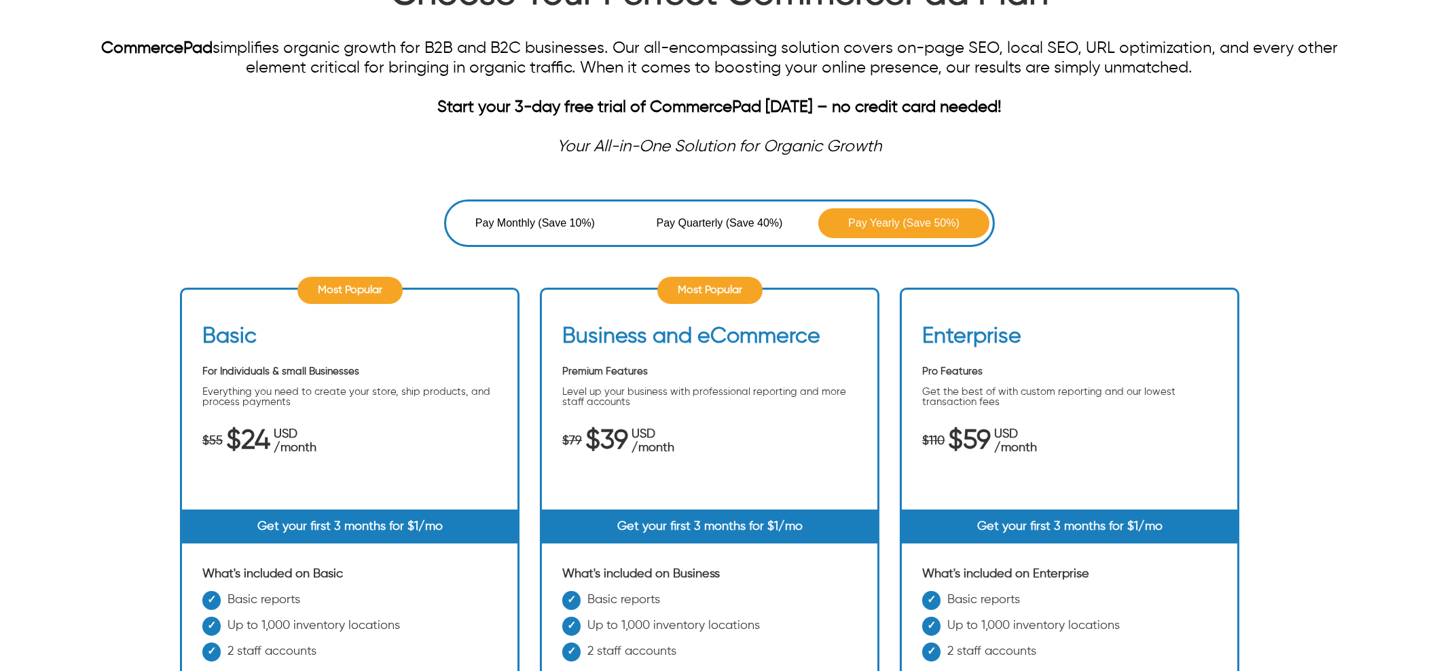
click at [536, 208] on button "Pay Monthly (Save 10%)" at bounding box center [534, 223] width 171 height 30
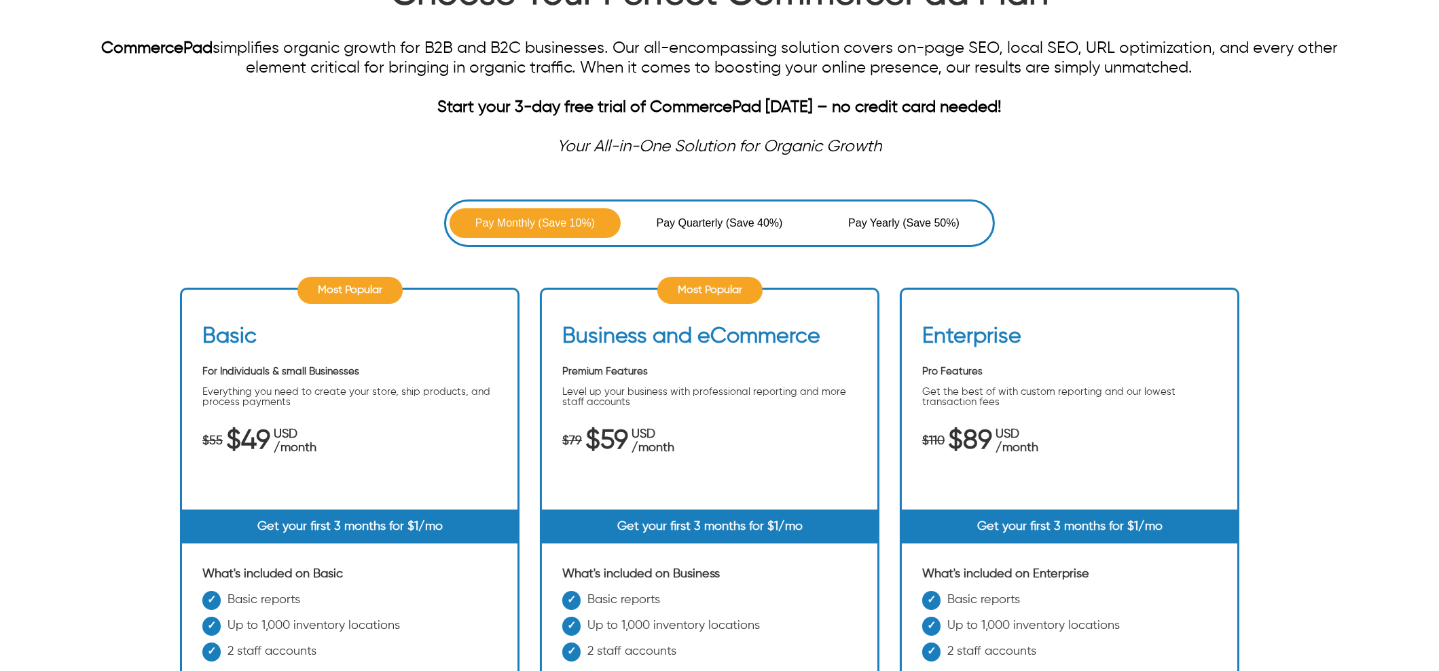
click at [680, 216] on span "Pay Quarterly" at bounding box center [691, 223] width 69 height 16
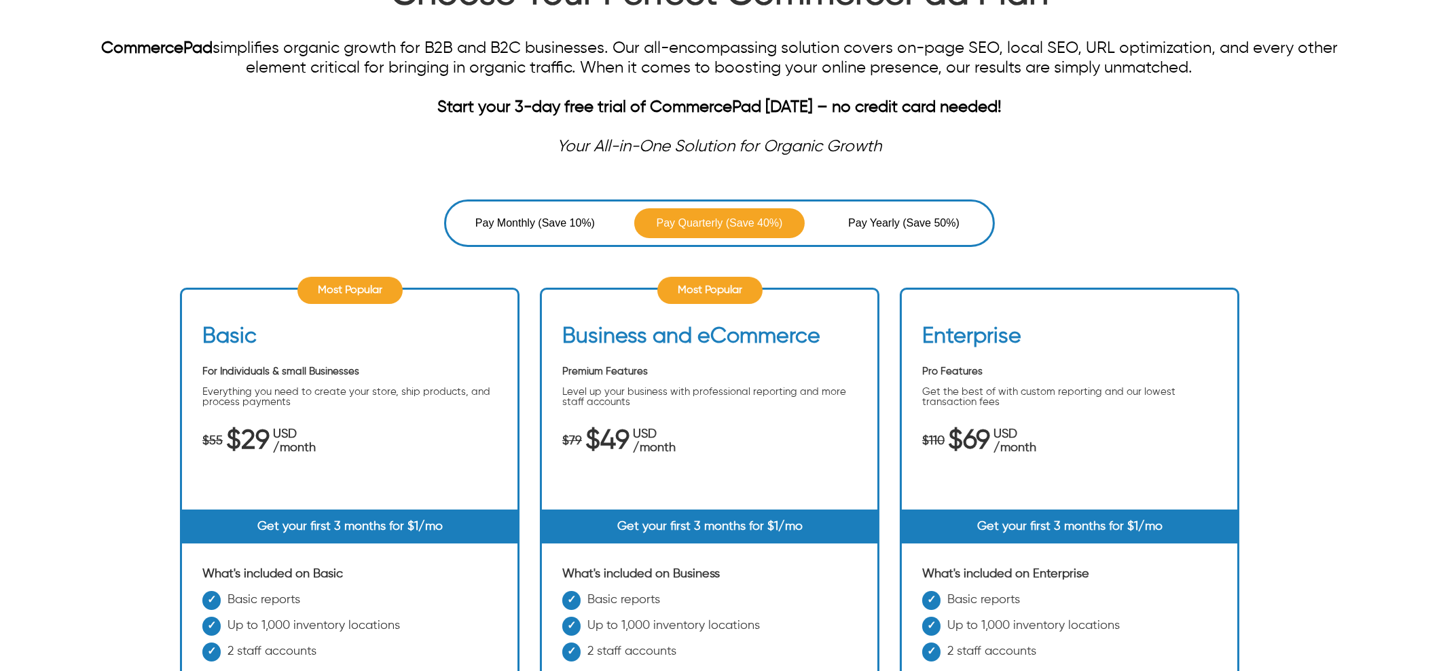
click at [109, 576] on div "Pay Monthly (Save 10%) Pay Quarterly (Save 40%) Pay Yearly (Save 50%) Most Popu…" at bounding box center [719, 531] width 1439 height 662
click at [893, 215] on span "Pay Yearly" at bounding box center [875, 223] width 54 height 16
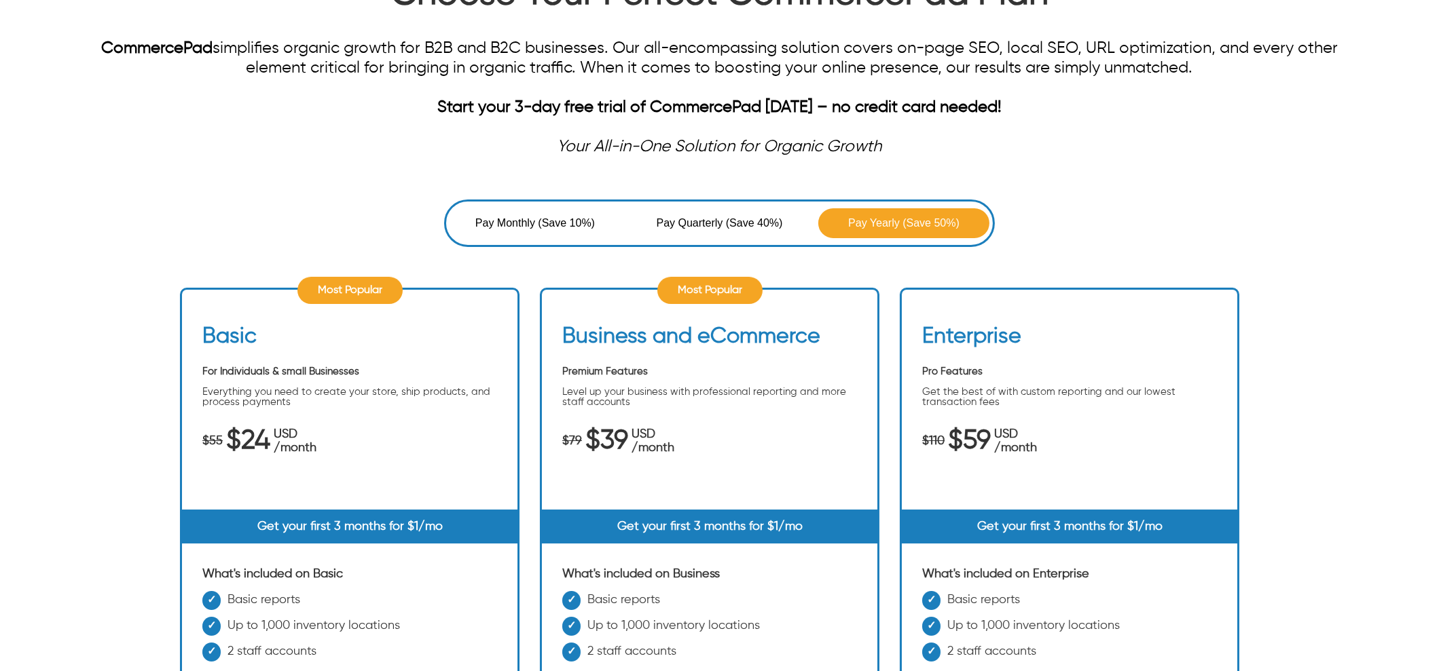
click at [703, 225] on span "Pay Quarterly" at bounding box center [691, 223] width 69 height 16
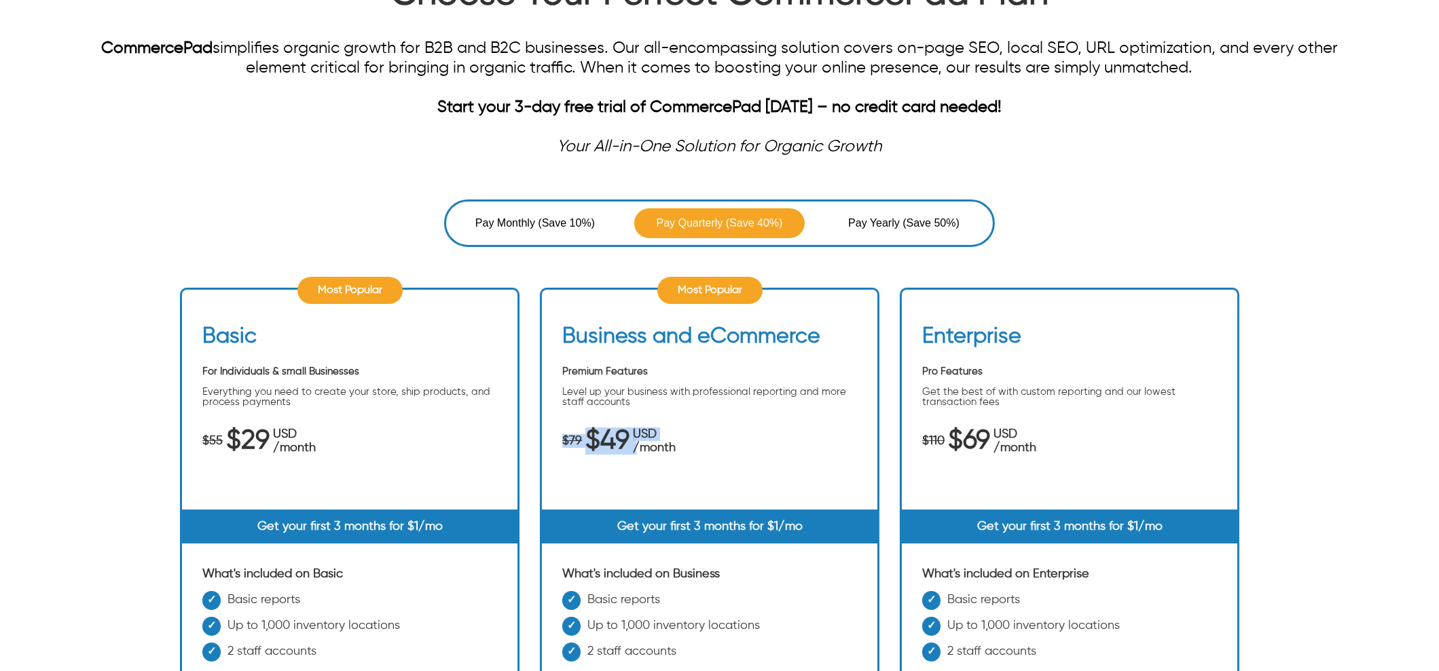
drag, startPoint x: 564, startPoint y: 442, endPoint x: 627, endPoint y: 466, distance: 68.3
click at [627, 466] on div "Business and eCommerce Premium Features Level up your business with professiona…" at bounding box center [709, 417] width 335 height 186
click at [504, 219] on span "Pay Monthly" at bounding box center [506, 223] width 63 height 16
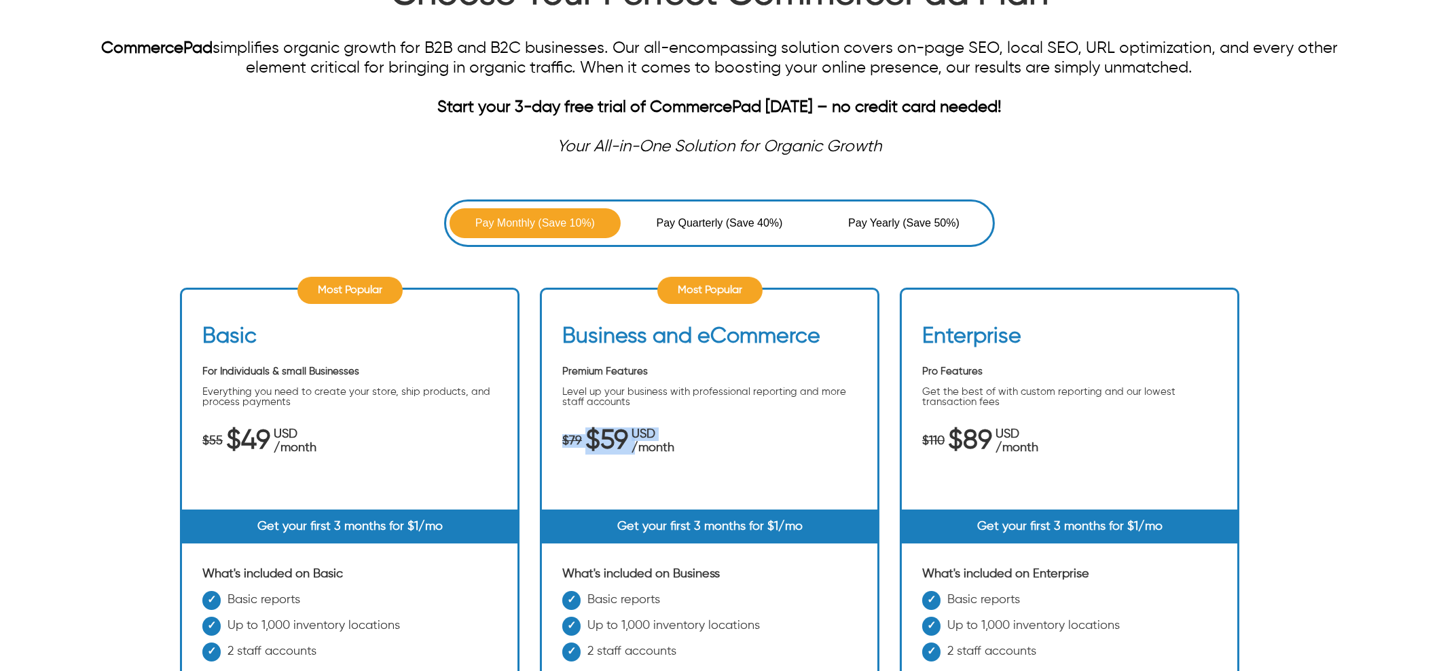
click at [676, 217] on span "Pay Quarterly" at bounding box center [691, 223] width 69 height 16
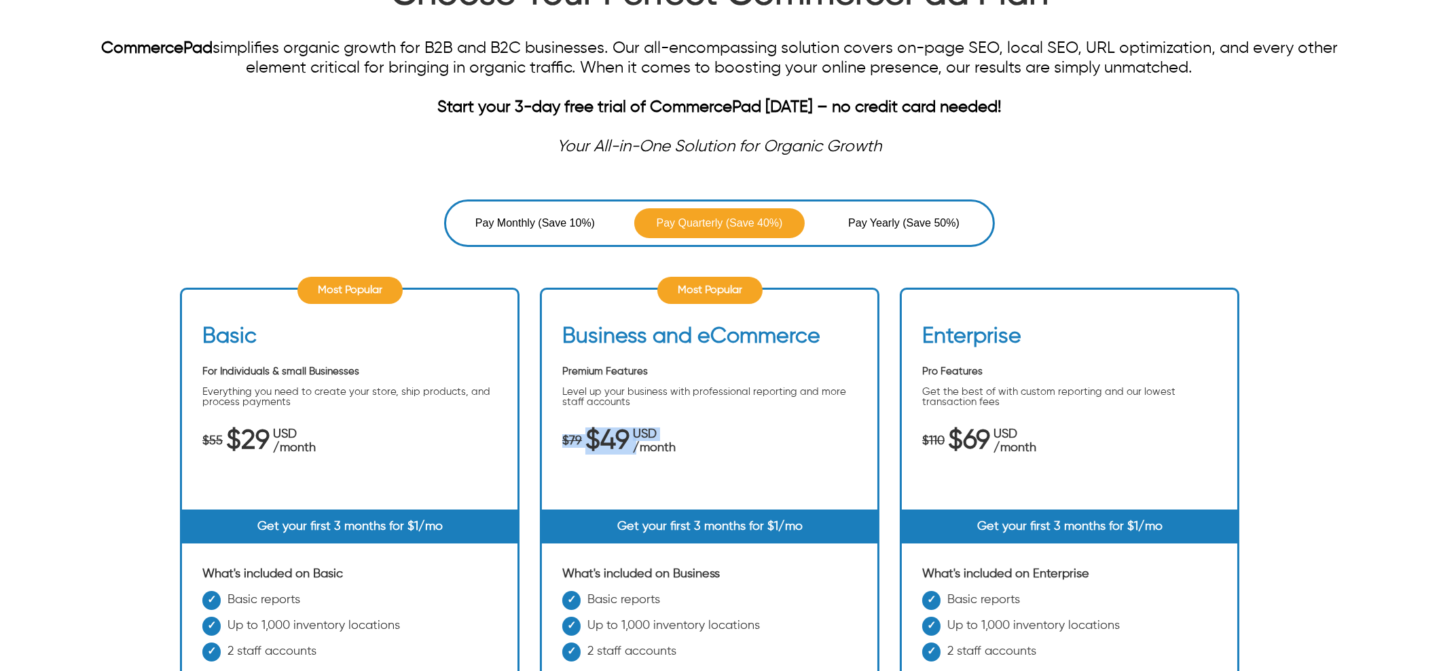
click at [910, 223] on span "(Save 50%)" at bounding box center [930, 223] width 57 height 16
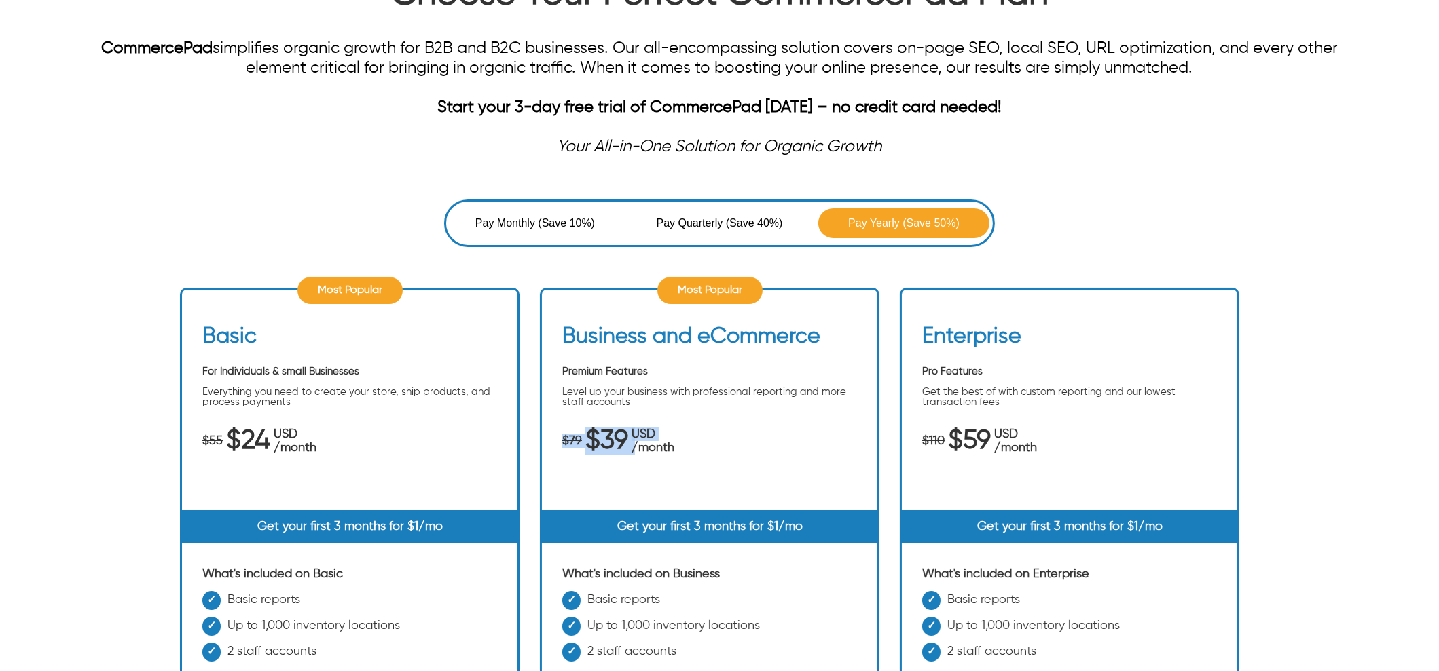
click at [509, 221] on span "Pay Monthly" at bounding box center [506, 223] width 63 height 16
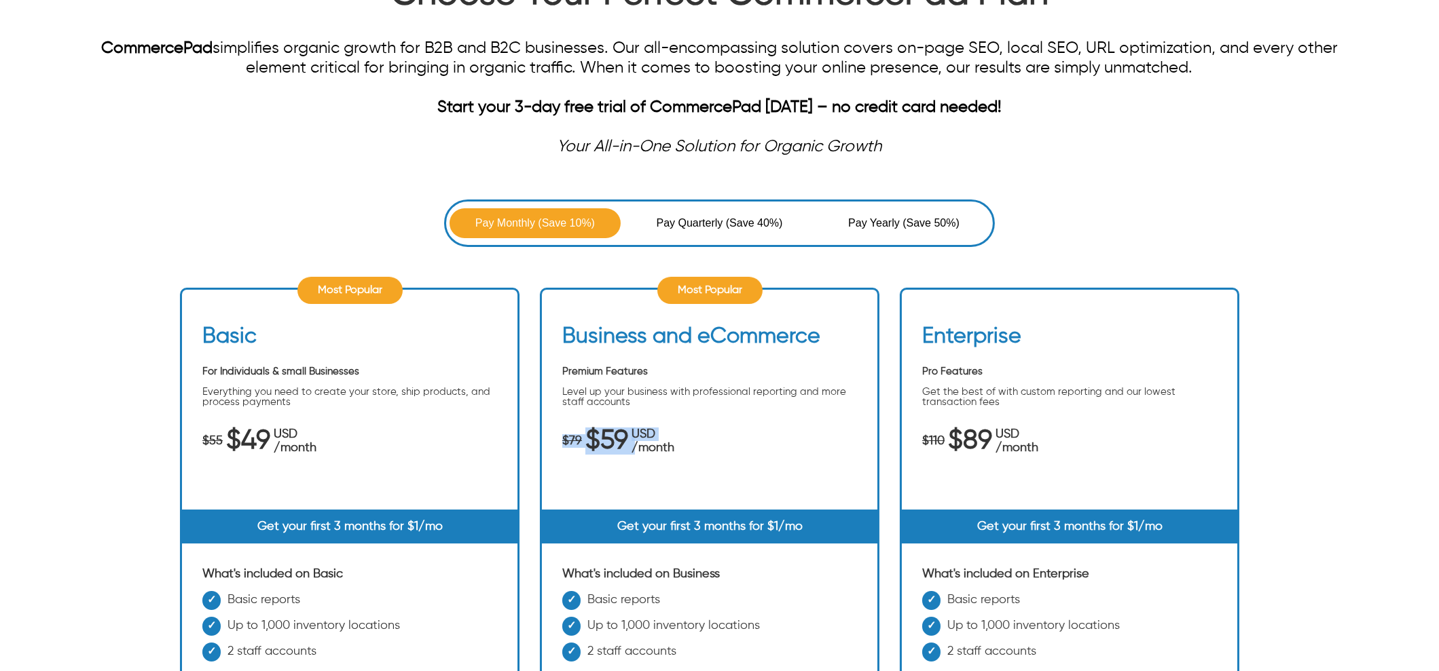
click at [550, 223] on span "(Save 10%)" at bounding box center [566, 223] width 57 height 16
click at [591, 460] on div "Business and eCommerce Premium Features Level up your business with professiona…" at bounding box center [709, 417] width 335 height 186
click at [594, 444] on span "$59" at bounding box center [606, 442] width 43 height 14
drag, startPoint x: 557, startPoint y: 433, endPoint x: 597, endPoint y: 434, distance: 40.1
click at [597, 434] on div "Business and eCommerce Premium Features Level up your business with professiona…" at bounding box center [709, 417] width 335 height 186
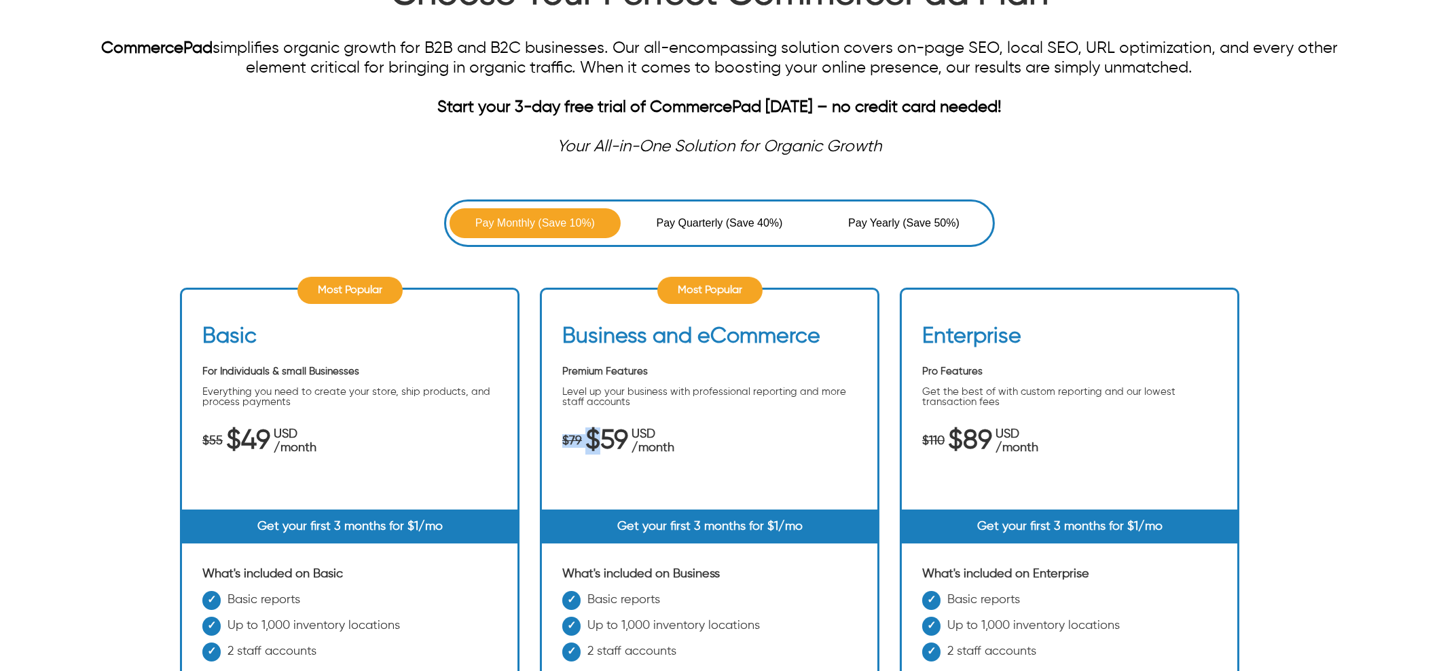
click at [540, 219] on span "(Save 10%)" at bounding box center [566, 223] width 57 height 16
click at [685, 232] on button "Pay Quarterly (Save 40%)" at bounding box center [719, 223] width 171 height 30
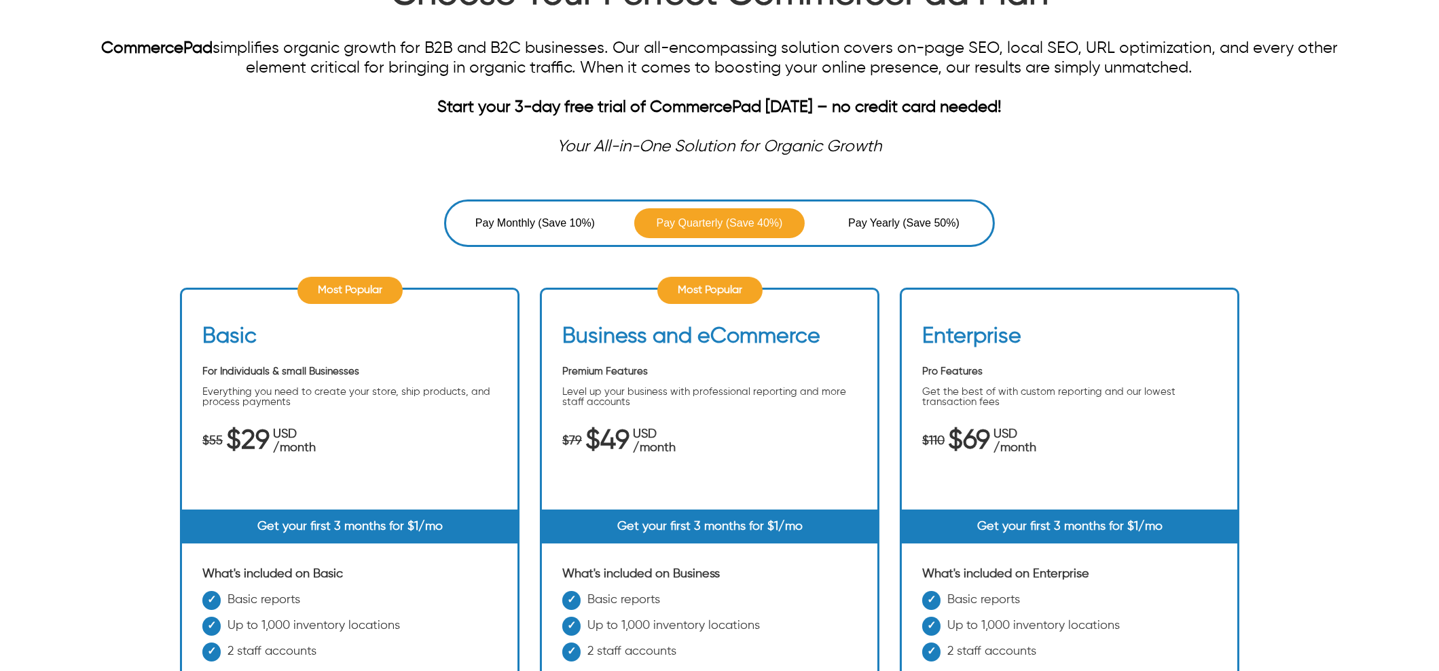
click at [1146, 132] on div "Start your 3-day free trial of CommercePad [DATE] – no credit card needed!" at bounding box center [719, 117] width 1295 height 39
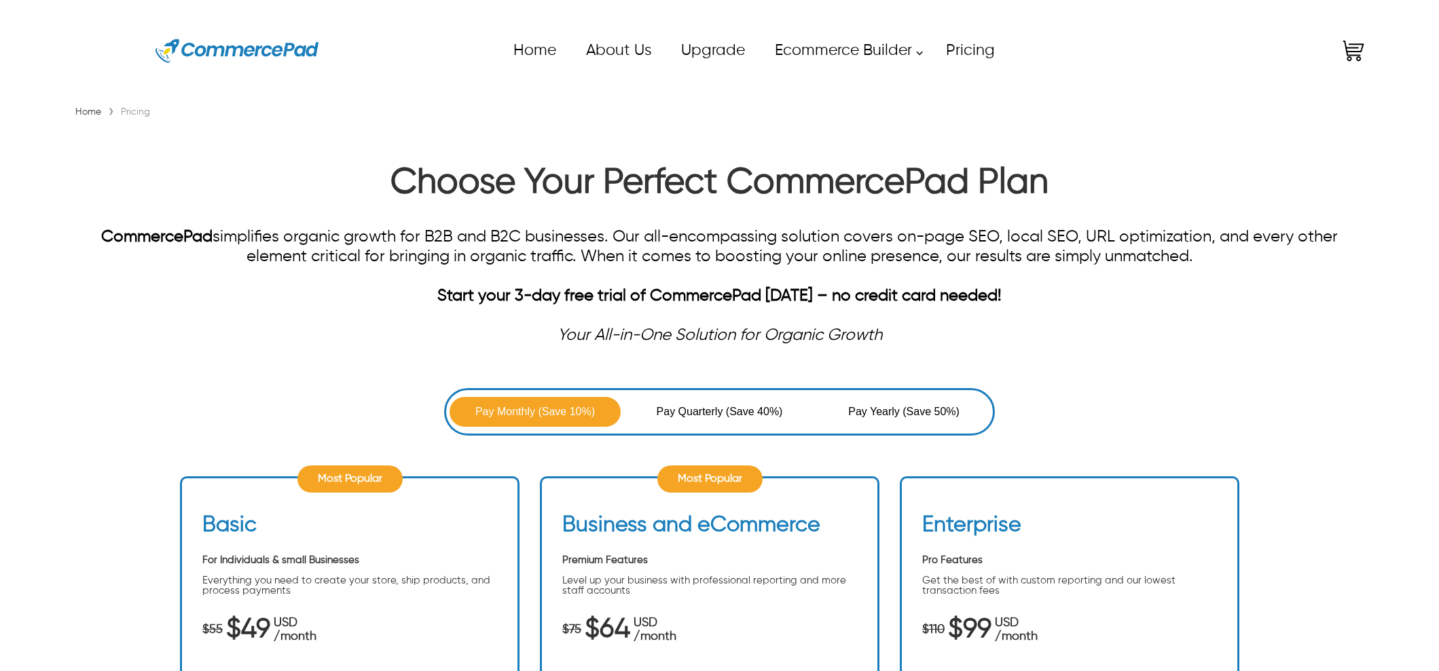
scroll to position [189, 0]
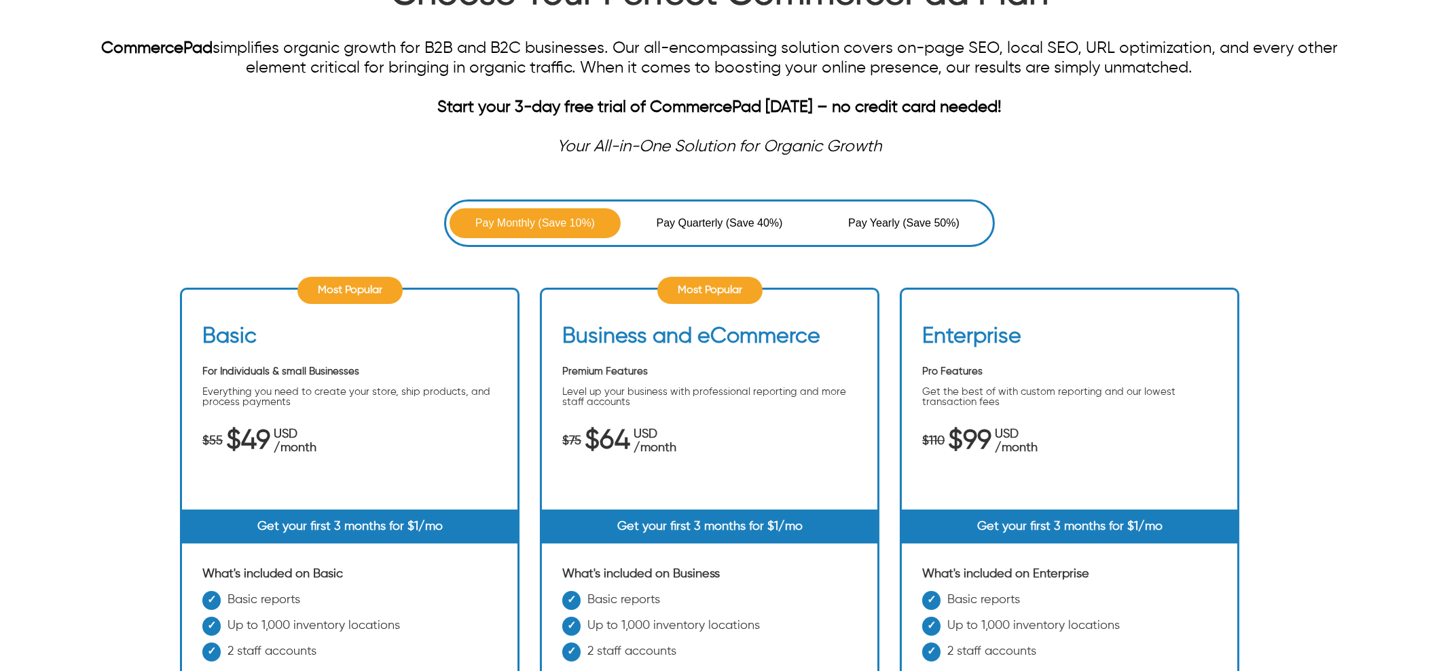
click at [737, 215] on span "(Save 40%)" at bounding box center [754, 223] width 57 height 16
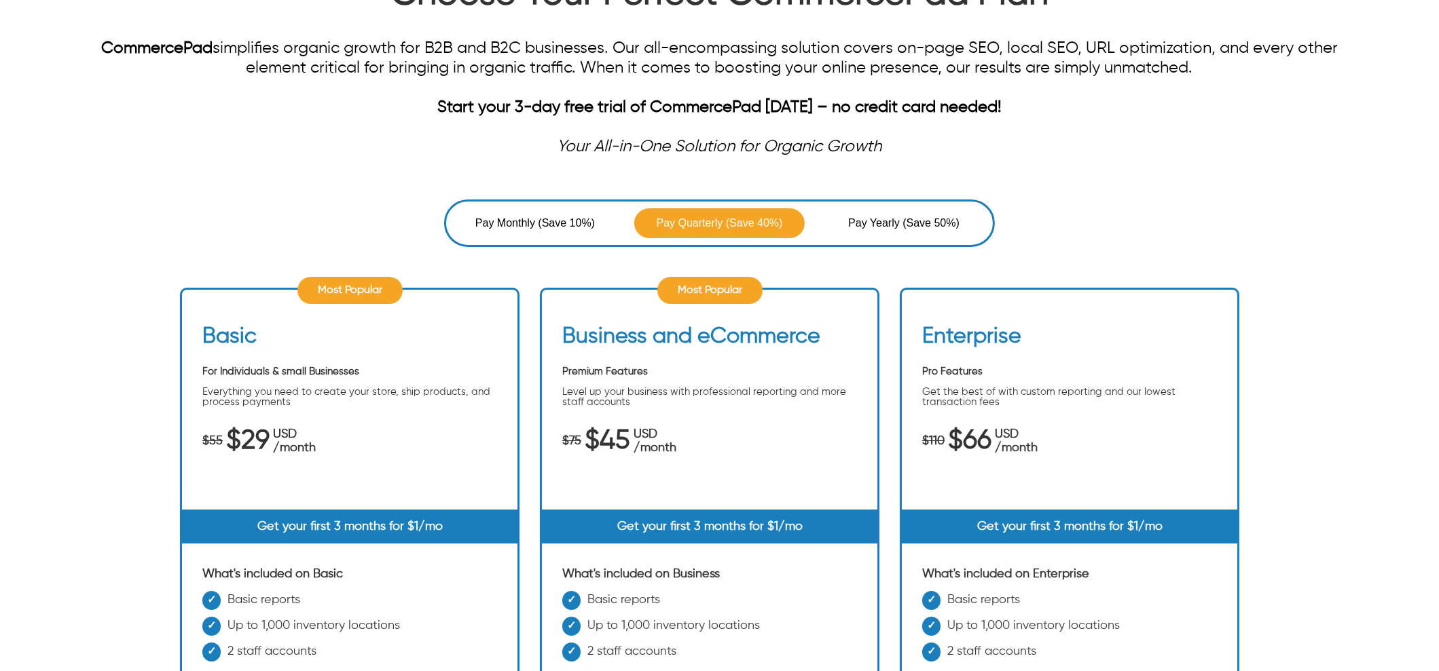
click at [913, 220] on span "(Save 50%)" at bounding box center [930, 223] width 57 height 16
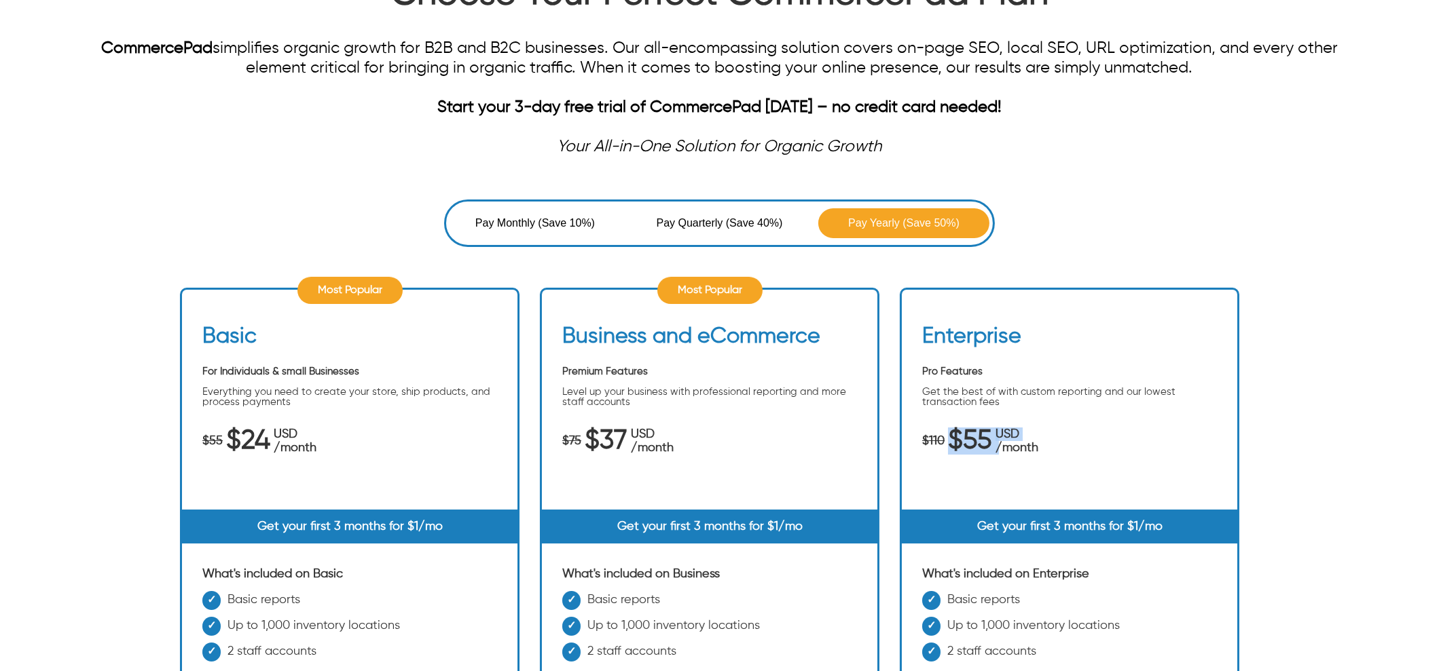
drag, startPoint x: 989, startPoint y: 453, endPoint x: 948, endPoint y: 432, distance: 45.3
click at [944, 439] on div "Enterprise Pro Features Get the best of with custom reporting and our lowest tr…" at bounding box center [1069, 417] width 335 height 186
drag, startPoint x: 566, startPoint y: 431, endPoint x: 700, endPoint y: 428, distance: 133.8
click at [700, 428] on div "$75 $37 USD /month" at bounding box center [709, 441] width 295 height 27
click at [712, 219] on span "Pay Quarterly" at bounding box center [691, 223] width 69 height 16
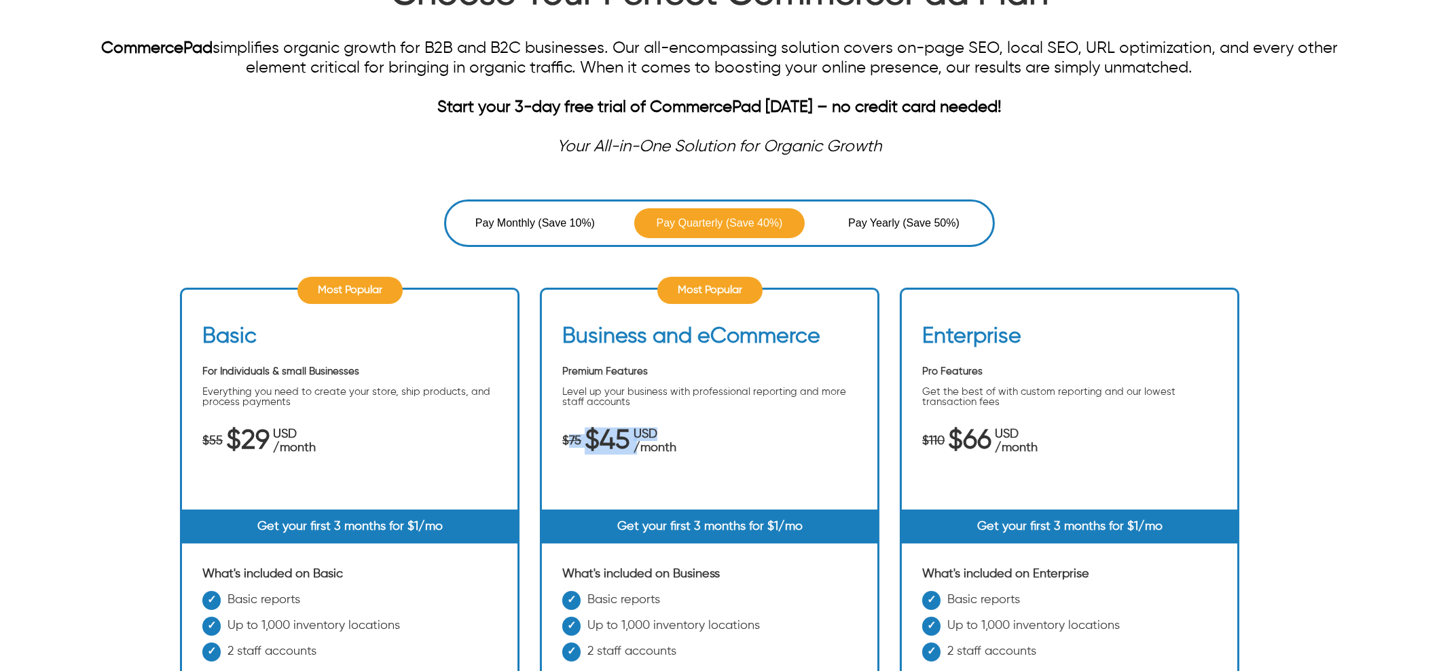
click at [504, 223] on span "Pay Monthly" at bounding box center [506, 223] width 63 height 16
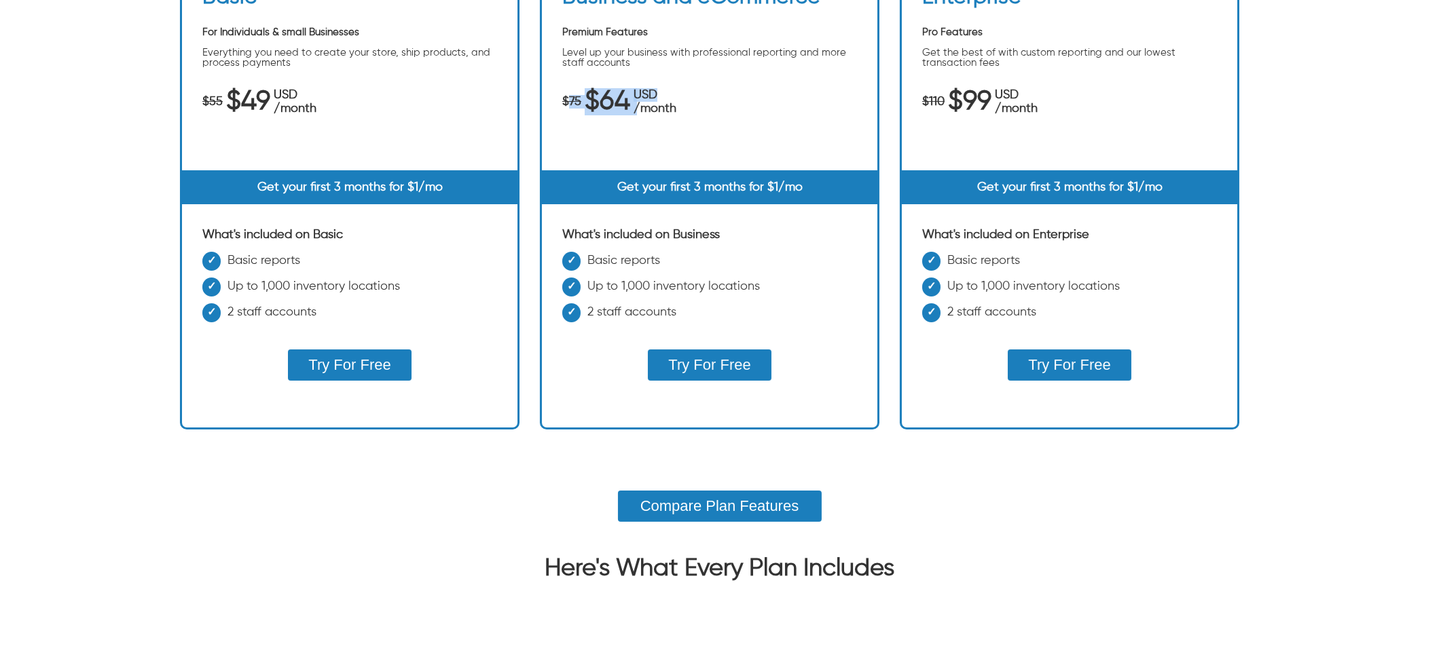
scroll to position [358, 0]
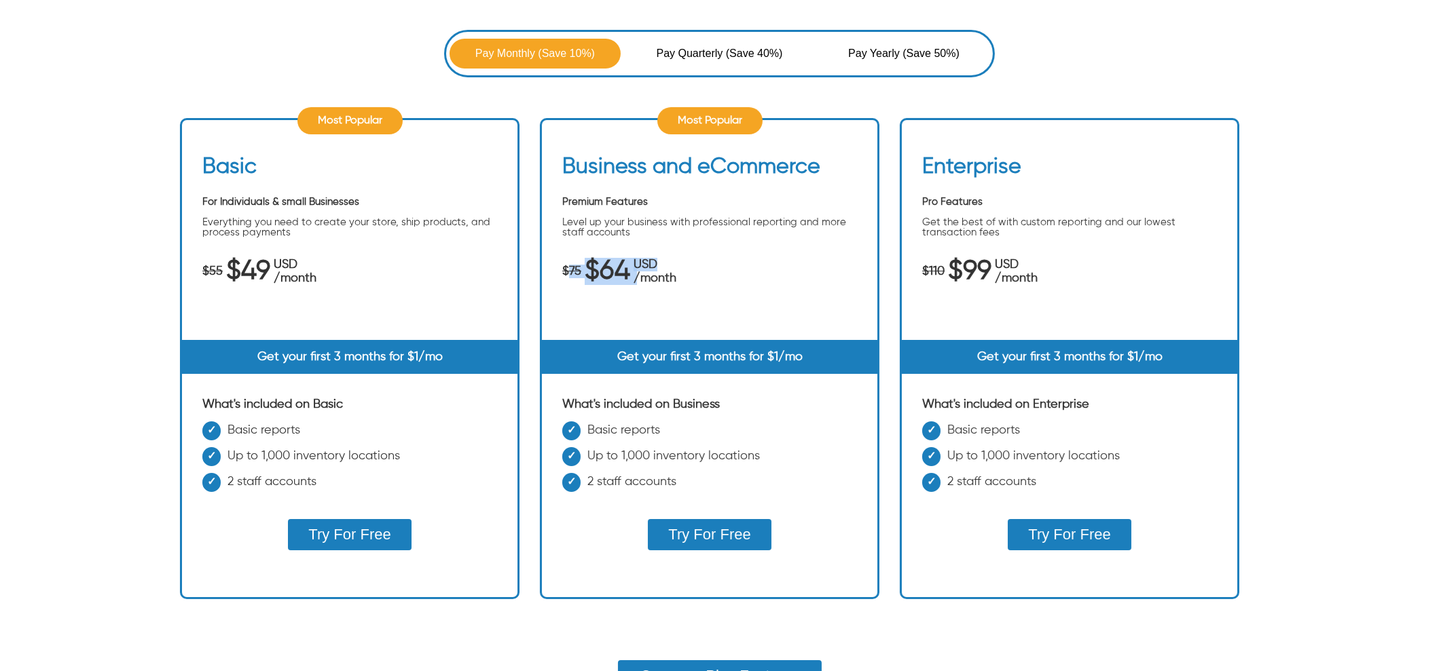
click at [533, 49] on span "Pay Monthly" at bounding box center [506, 53] width 63 height 16
drag, startPoint x: 728, startPoint y: 37, endPoint x: 724, endPoint y: 48, distance: 12.2
click at [728, 39] on button "Pay Quarterly (Save 40%)" at bounding box center [719, 54] width 171 height 30
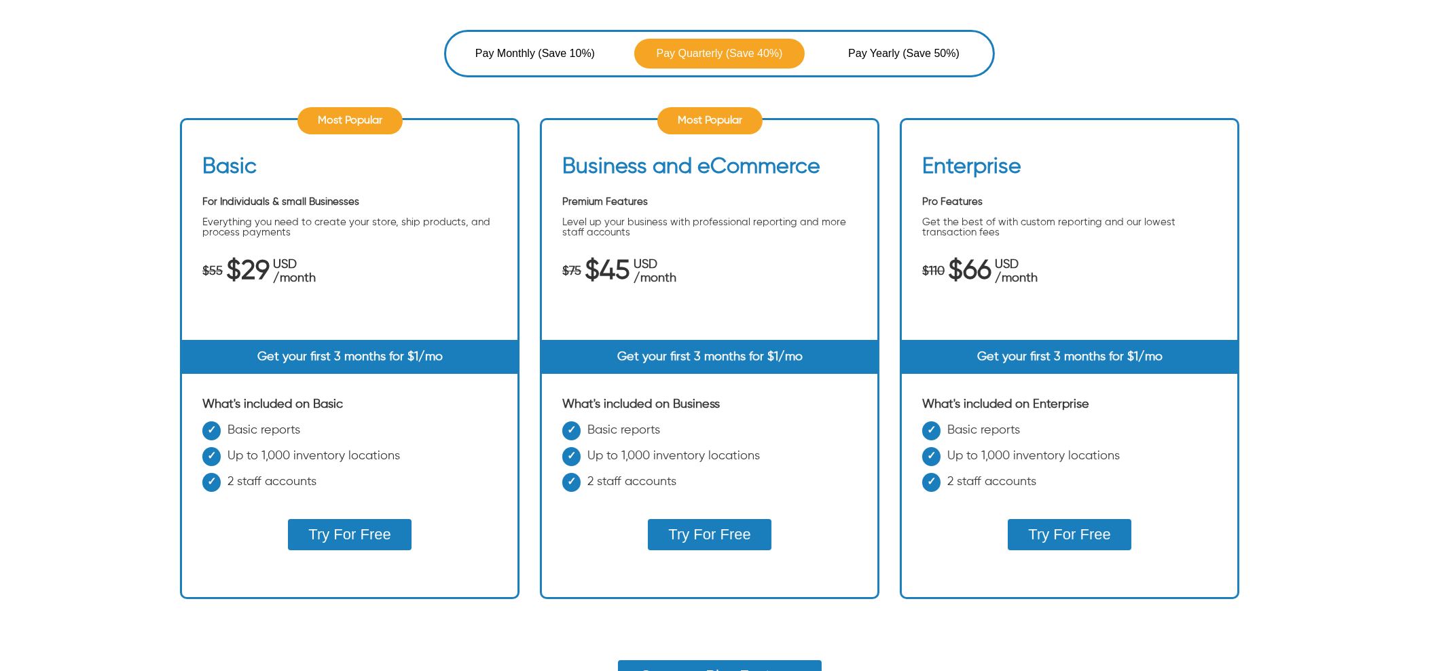
click at [282, 655] on div "Pay Monthly (Save 10%) Pay Quarterly (Save 40%) Pay Yearly (Save 50%) Most Popu…" at bounding box center [719, 361] width 1439 height 662
click at [890, 62] on button "Pay Yearly (Save 50%)" at bounding box center [903, 54] width 171 height 30
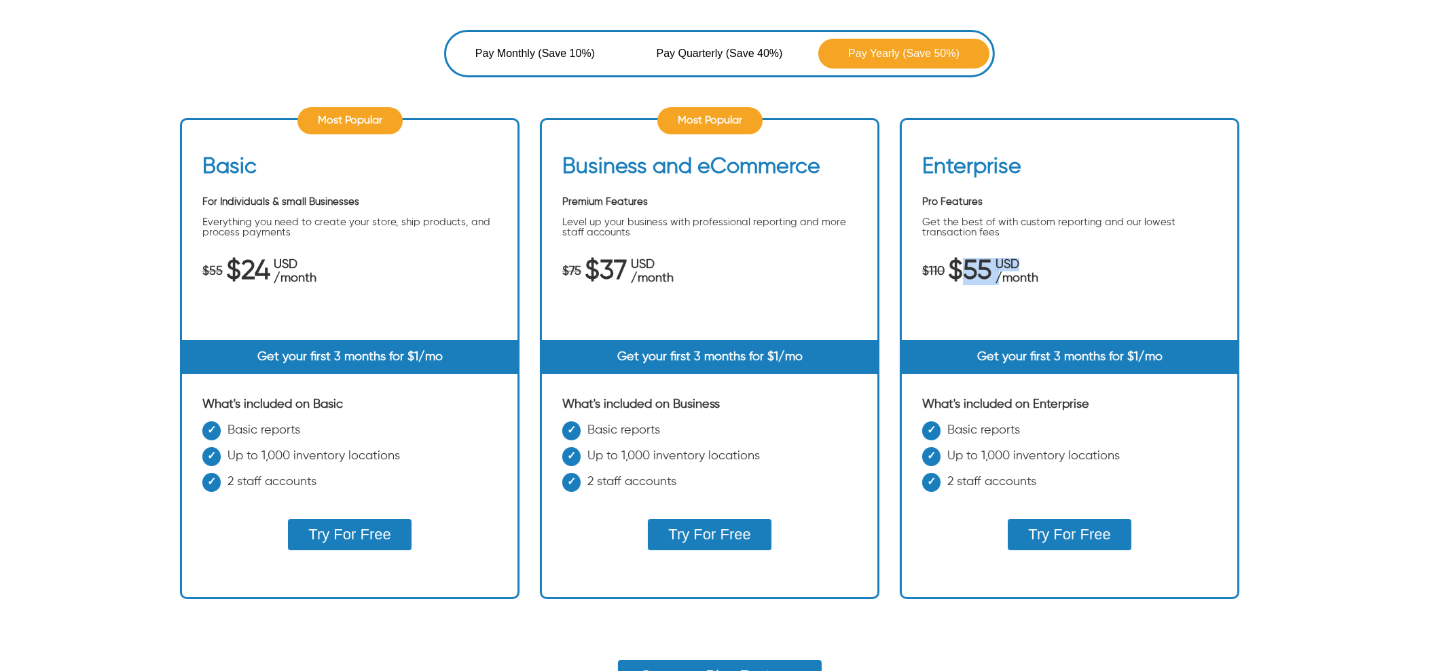
drag, startPoint x: 955, startPoint y: 263, endPoint x: 1047, endPoint y: 256, distance: 92.0
click at [1047, 259] on div "$110 $55 USD /month" at bounding box center [1069, 272] width 295 height 27
click at [498, 59] on button "Pay Monthly (Save 10%)" at bounding box center [534, 54] width 171 height 30
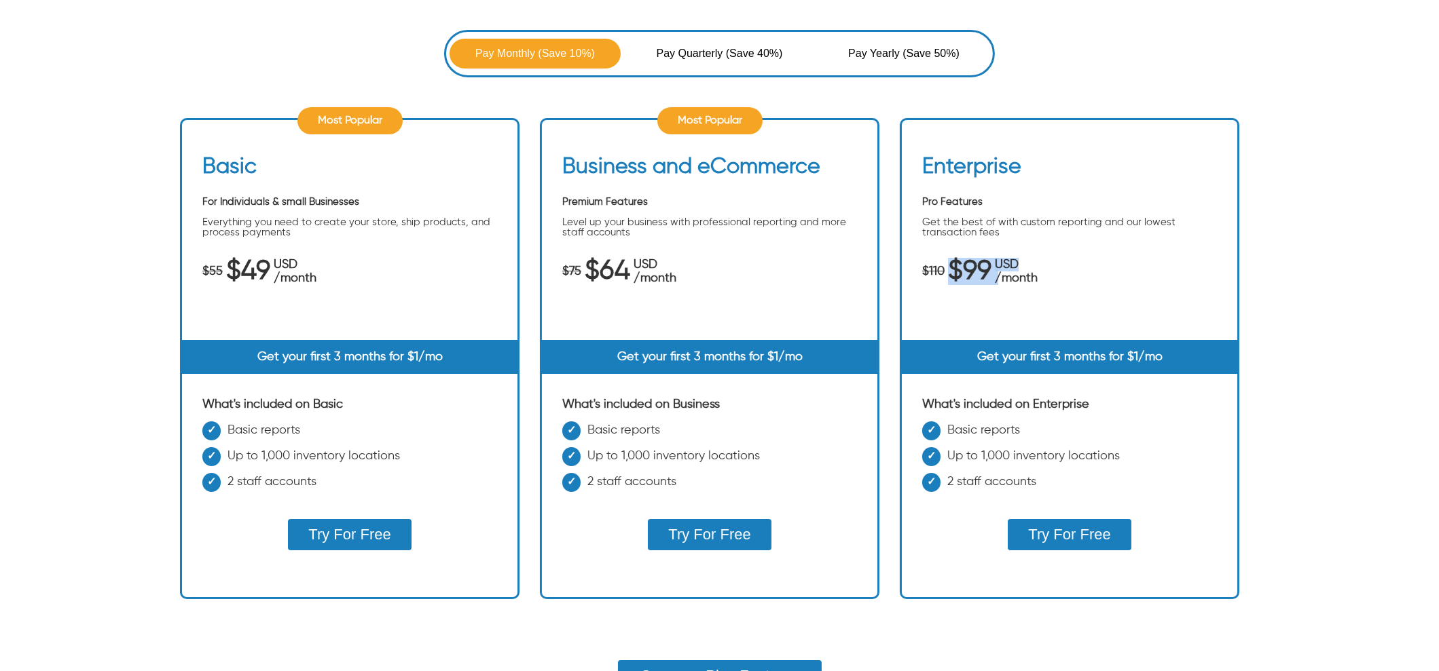
click at [971, 266] on span "$99" at bounding box center [969, 272] width 43 height 14
drag, startPoint x: 956, startPoint y: 261, endPoint x: 1128, endPoint y: 253, distance: 171.9
click at [1128, 253] on div "Enterprise Pro Features Get the best of with custom reporting and our lowest tr…" at bounding box center [1069, 247] width 335 height 186
click at [967, 265] on span "$99" at bounding box center [969, 272] width 43 height 14
drag, startPoint x: 908, startPoint y: 272, endPoint x: 1087, endPoint y: 261, distance: 178.9
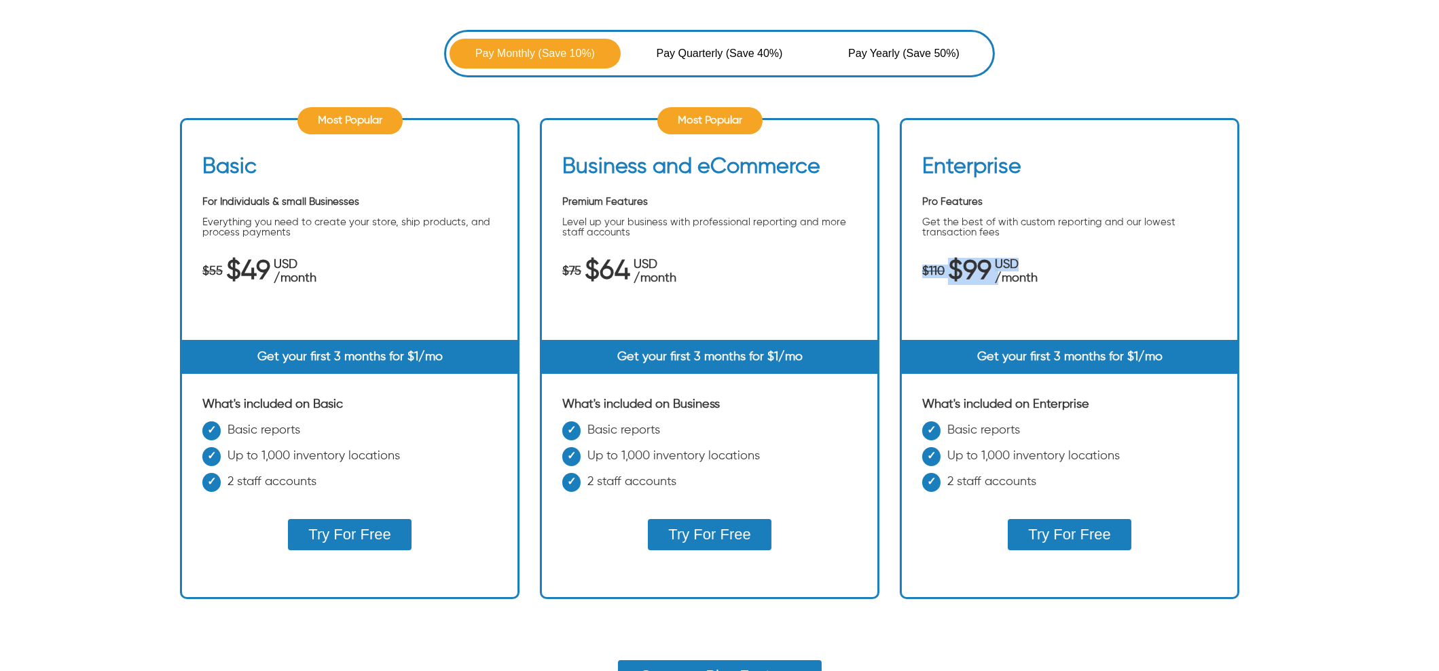
click at [1087, 261] on div "Enterprise Pro Features Get the best of with custom reporting and our lowest tr…" at bounding box center [1069, 247] width 335 height 186
click at [1035, 280] on span "/month" at bounding box center [1016, 279] width 43 height 14
click at [693, 45] on span "Pay Quarterly" at bounding box center [691, 53] width 69 height 16
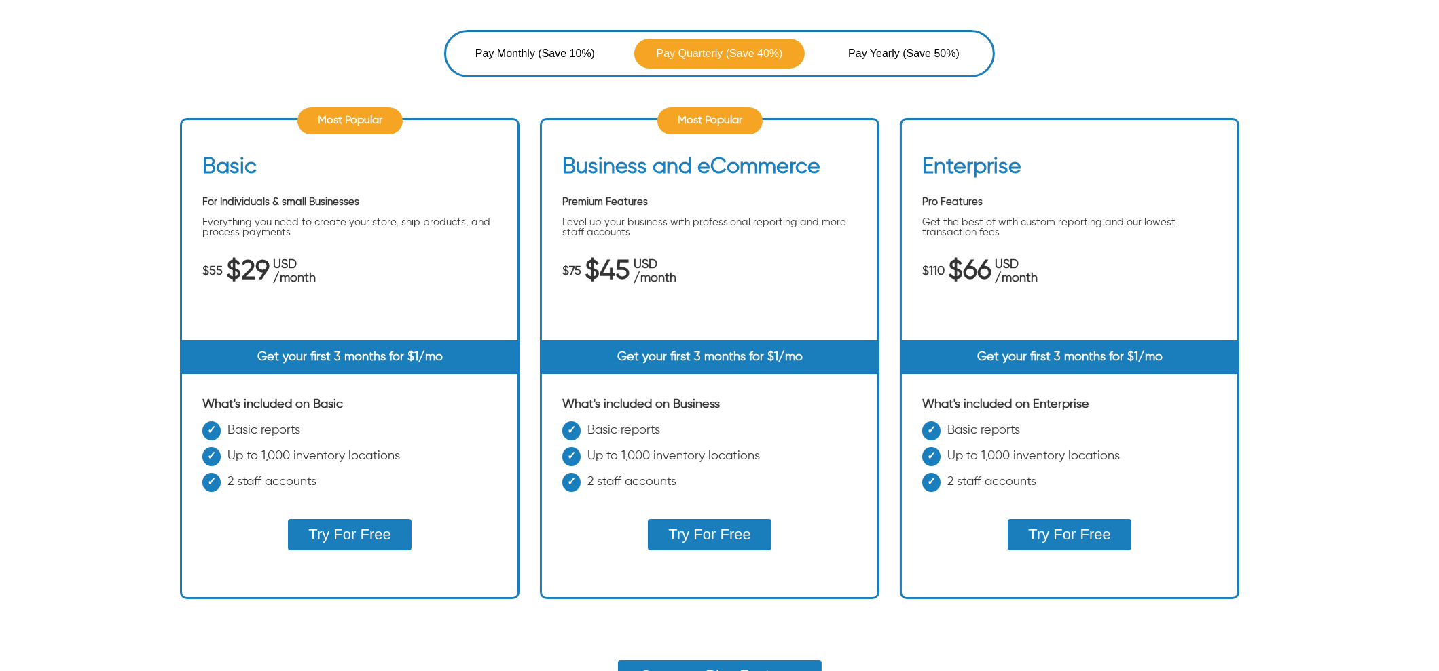
click at [895, 45] on span "Pay Yearly" at bounding box center [875, 53] width 54 height 16
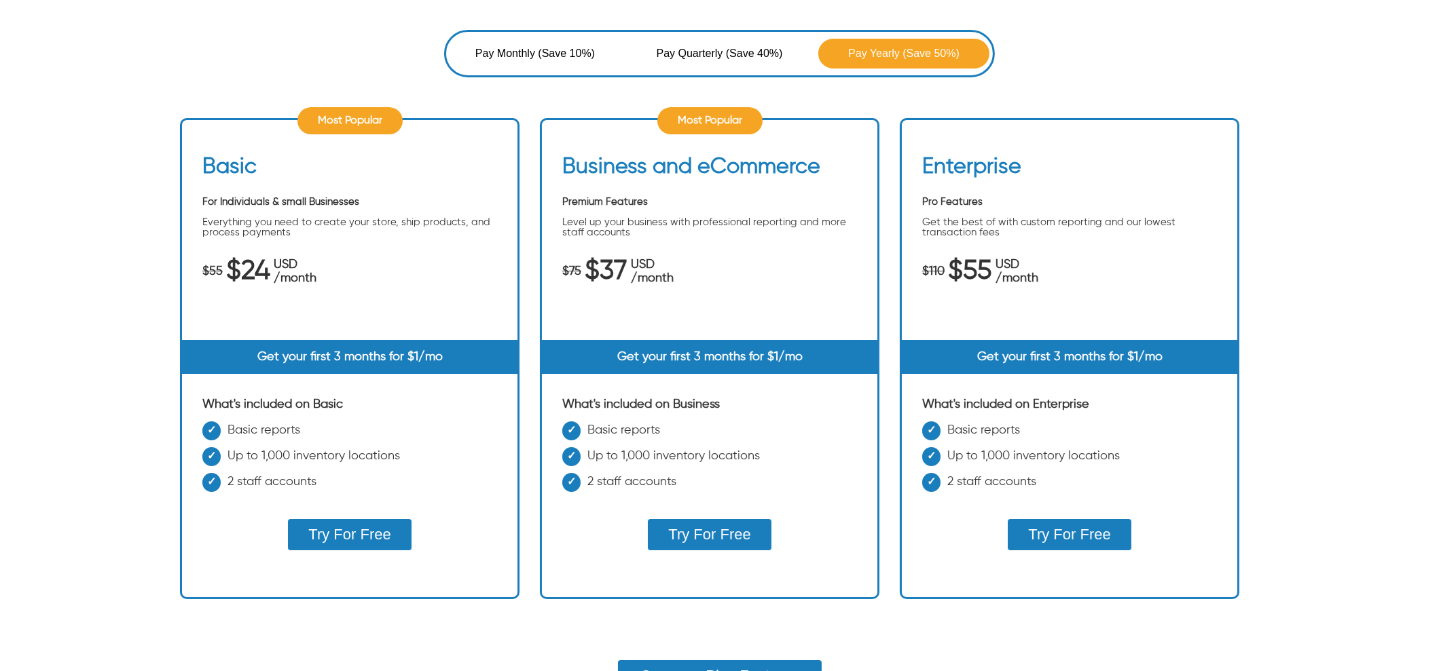
click at [520, 45] on span "Pay Monthly" at bounding box center [506, 53] width 63 height 16
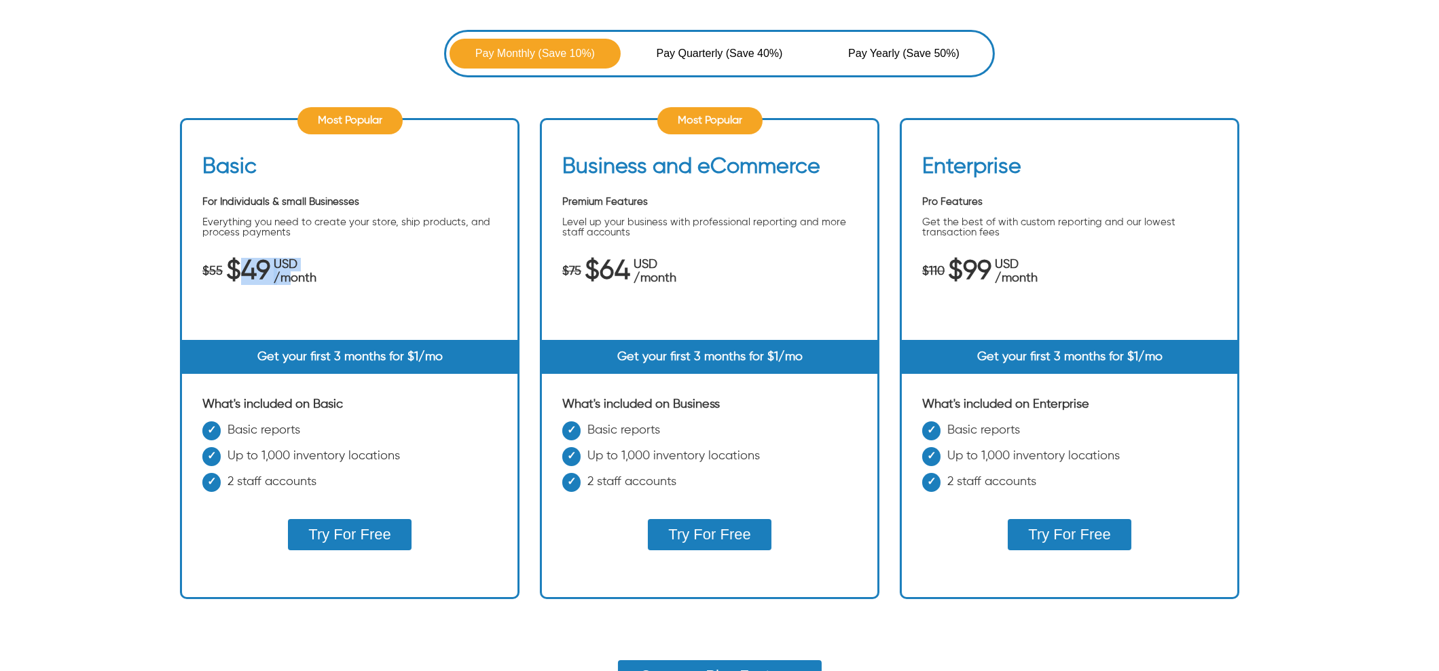
drag, startPoint x: 246, startPoint y: 275, endPoint x: 293, endPoint y: 268, distance: 46.8
click at [293, 268] on div "$55 $49 USD /month" at bounding box center [349, 272] width 295 height 27
click at [879, 57] on span "Pay Yearly" at bounding box center [875, 53] width 54 height 16
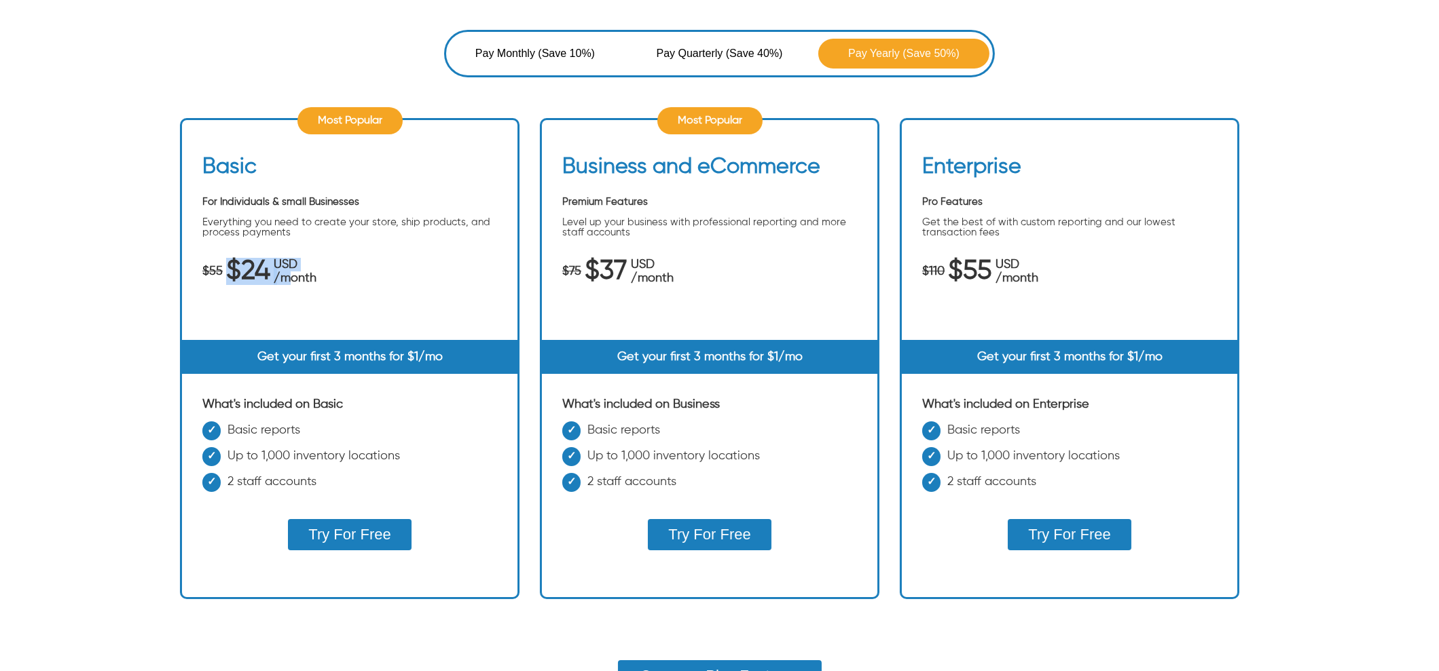
click at [249, 277] on span "$24" at bounding box center [248, 272] width 44 height 14
drag, startPoint x: 219, startPoint y: 268, endPoint x: 506, endPoint y: 246, distance: 288.1
click at [308, 265] on div "$55 $24 USD /month" at bounding box center [349, 272] width 295 height 27
drag, startPoint x: 949, startPoint y: 280, endPoint x: 1050, endPoint y: 279, distance: 101.2
click at [1050, 279] on div "$110 $55 USD /month" at bounding box center [1069, 272] width 295 height 27
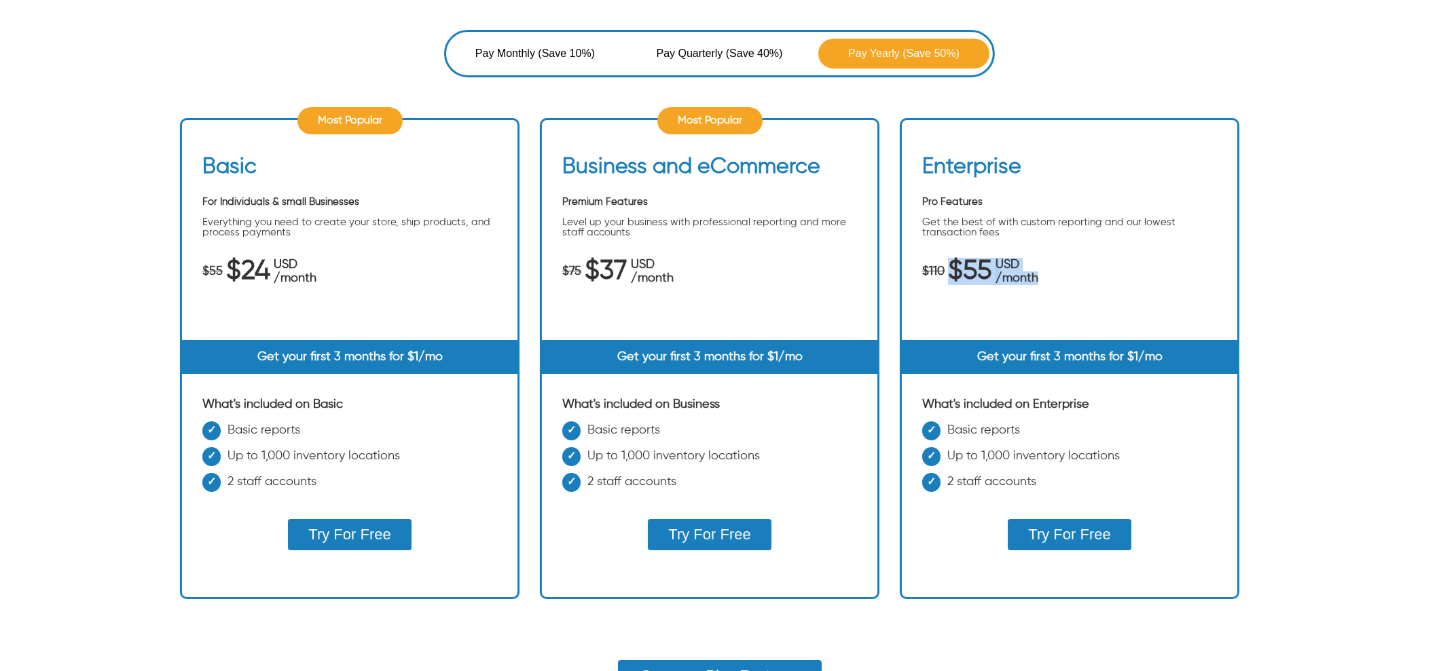
click at [948, 48] on span "(Save 50%)" at bounding box center [930, 53] width 57 height 16
click at [513, 45] on span "Pay Monthly" at bounding box center [506, 53] width 63 height 16
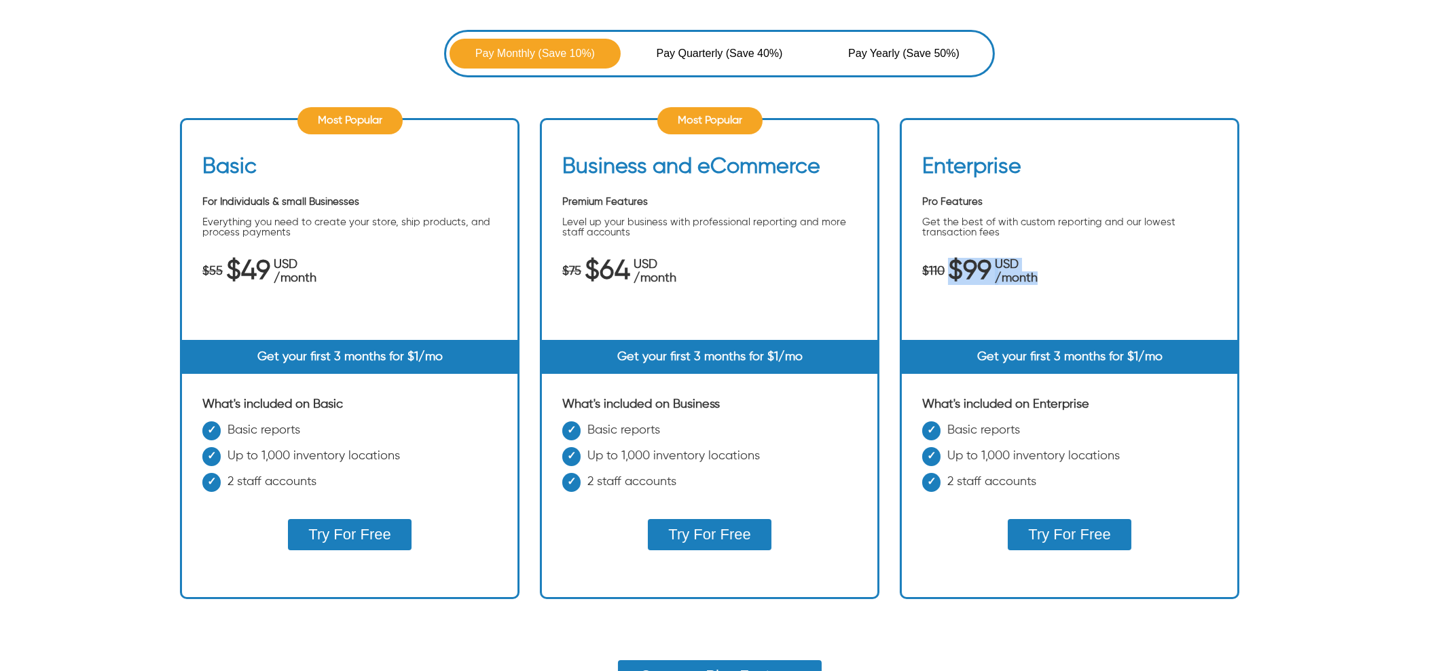
click at [706, 54] on span "Pay Quarterly" at bounding box center [691, 53] width 69 height 16
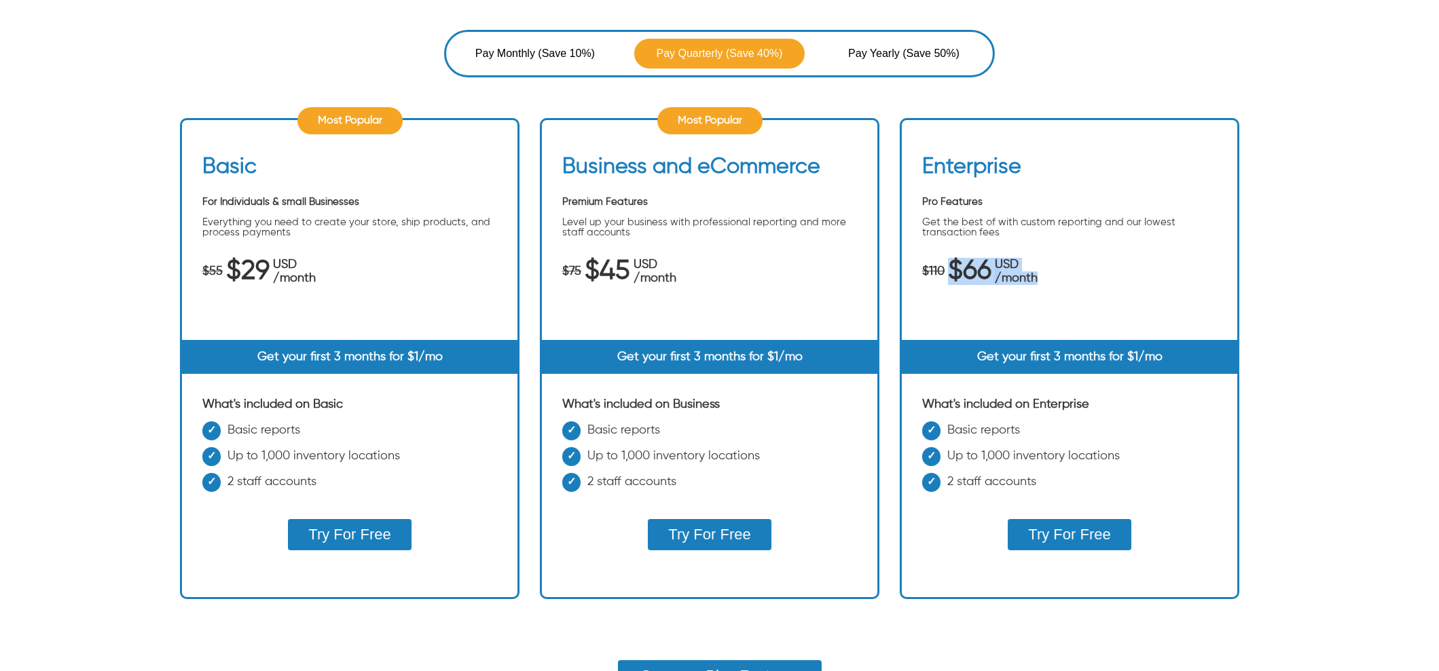
click at [904, 65] on button "Pay Yearly (Save 50%)" at bounding box center [903, 54] width 171 height 30
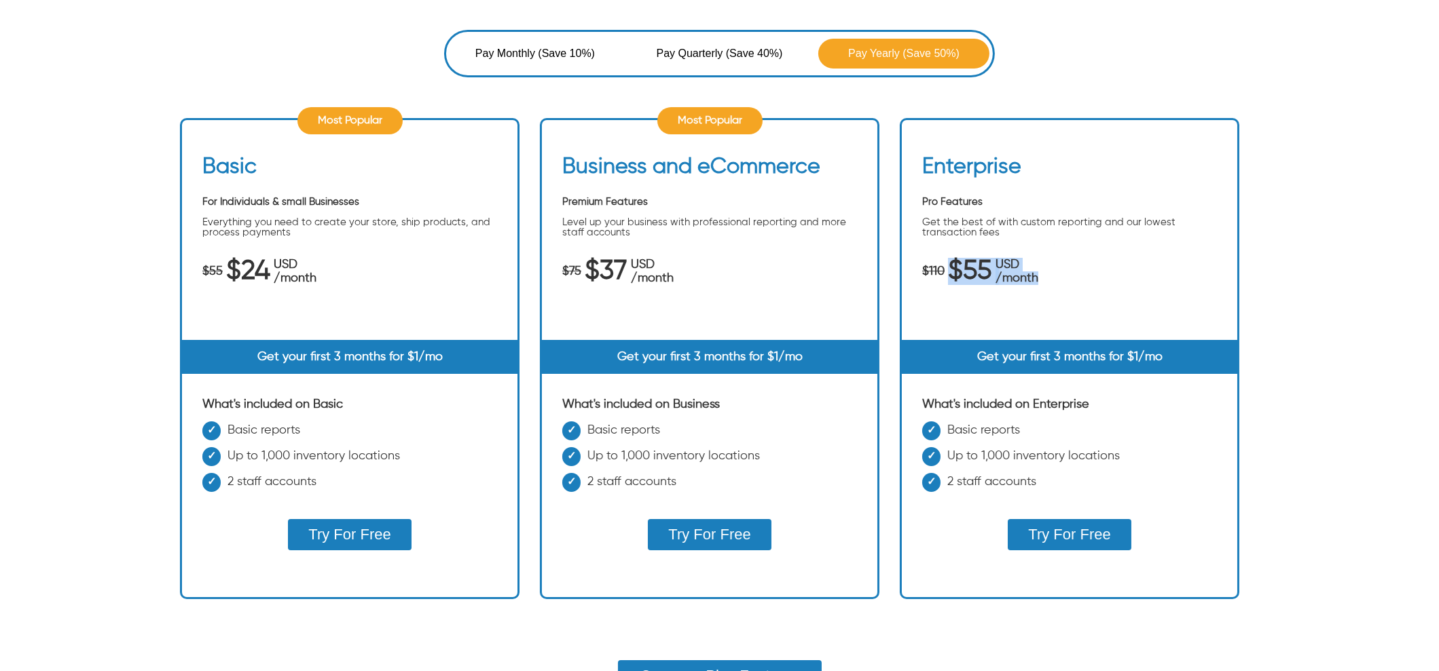
click at [1067, 263] on div "$110 $55 USD /month" at bounding box center [1069, 272] width 295 height 27
drag, startPoint x: 949, startPoint y: 268, endPoint x: 1066, endPoint y: 279, distance: 117.3
click at [1066, 279] on div "$110 $55 USD /month" at bounding box center [1069, 272] width 295 height 27
click at [517, 50] on span "Pay Monthly" at bounding box center [506, 53] width 63 height 16
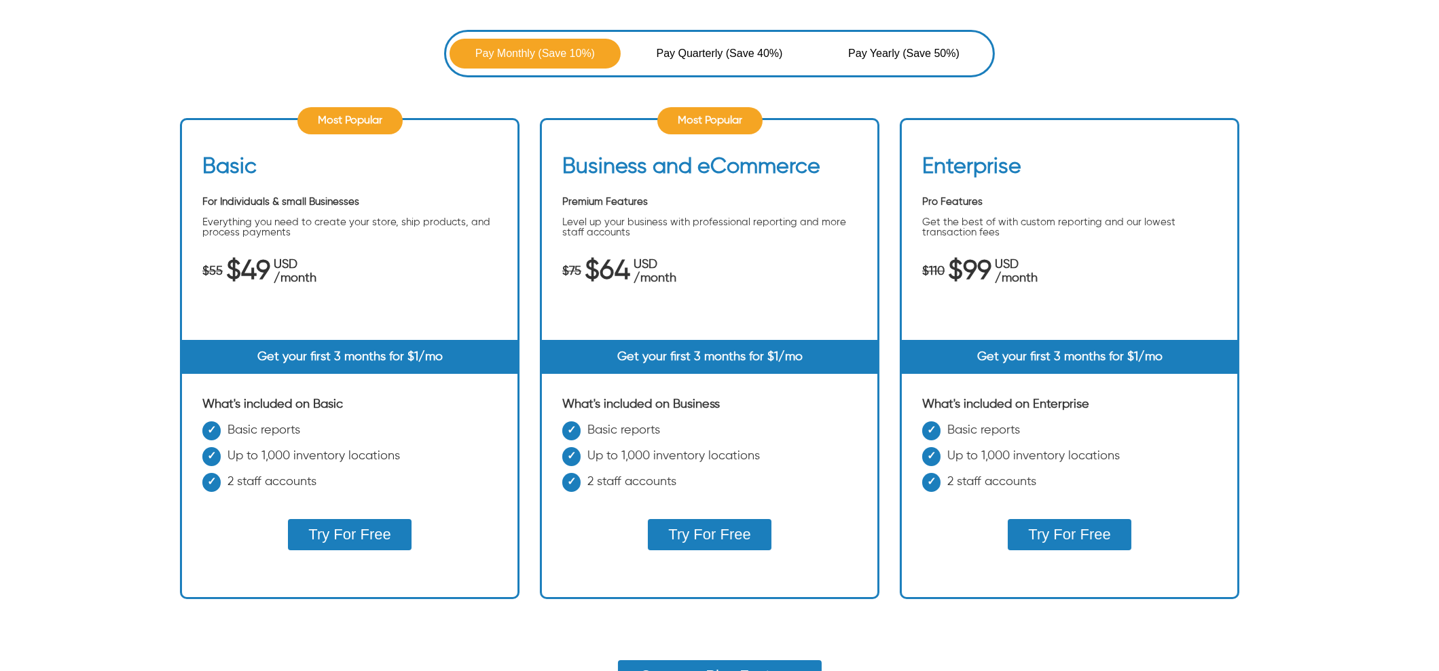
click at [1212, 172] on div "Enterprise" at bounding box center [1069, 170] width 295 height 33
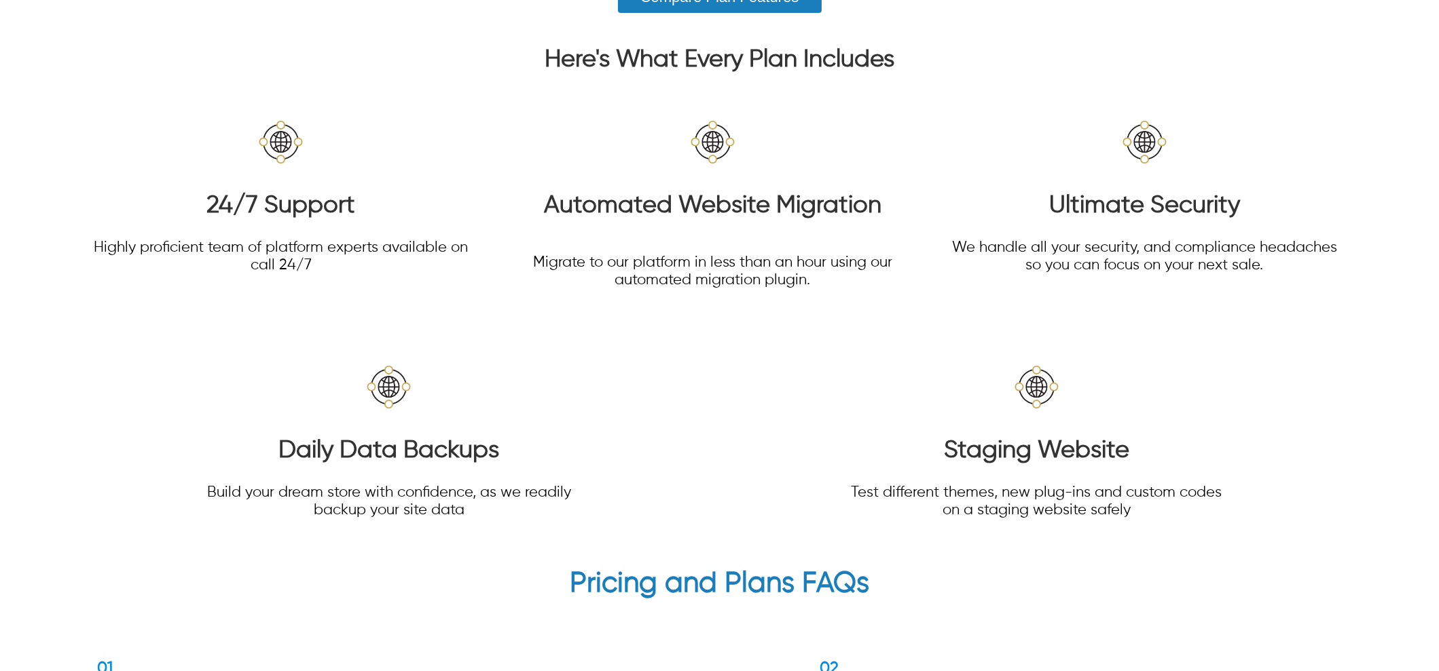
scroll to position [868, 0]
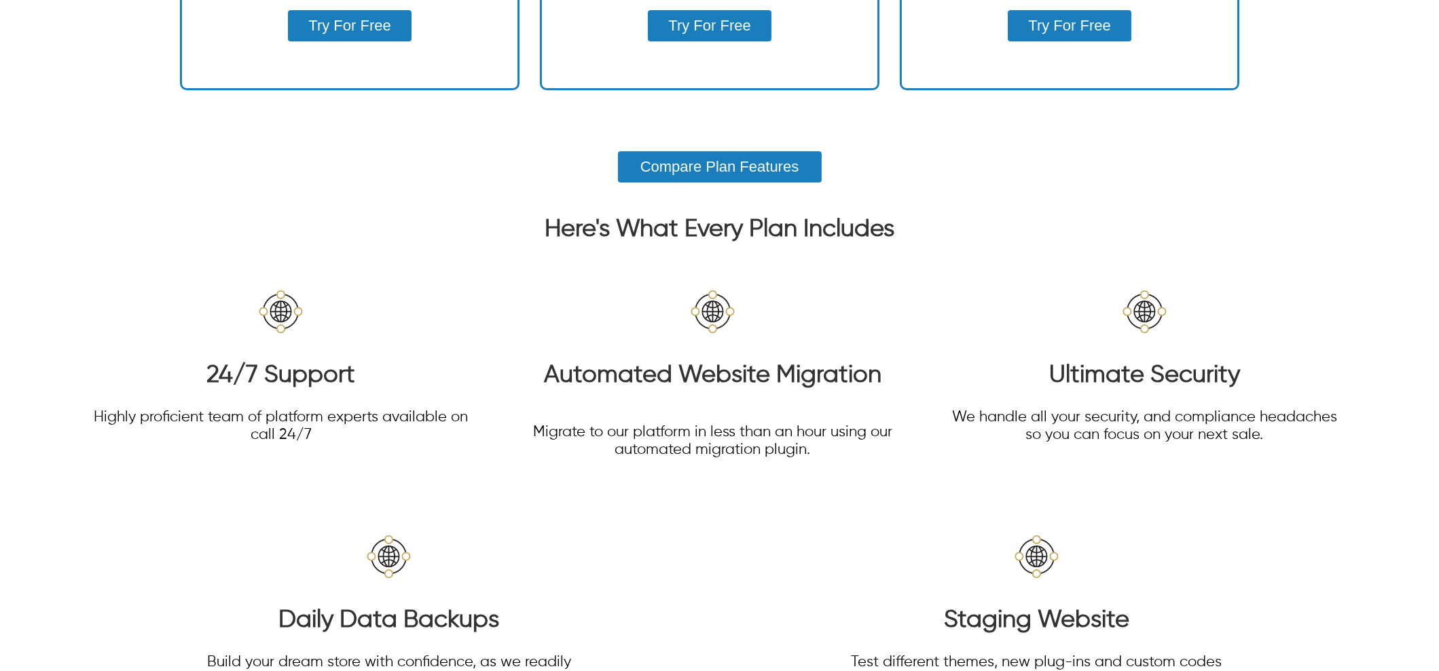
click at [753, 151] on button "Compare Plan Features" at bounding box center [720, 166] width 204 height 31
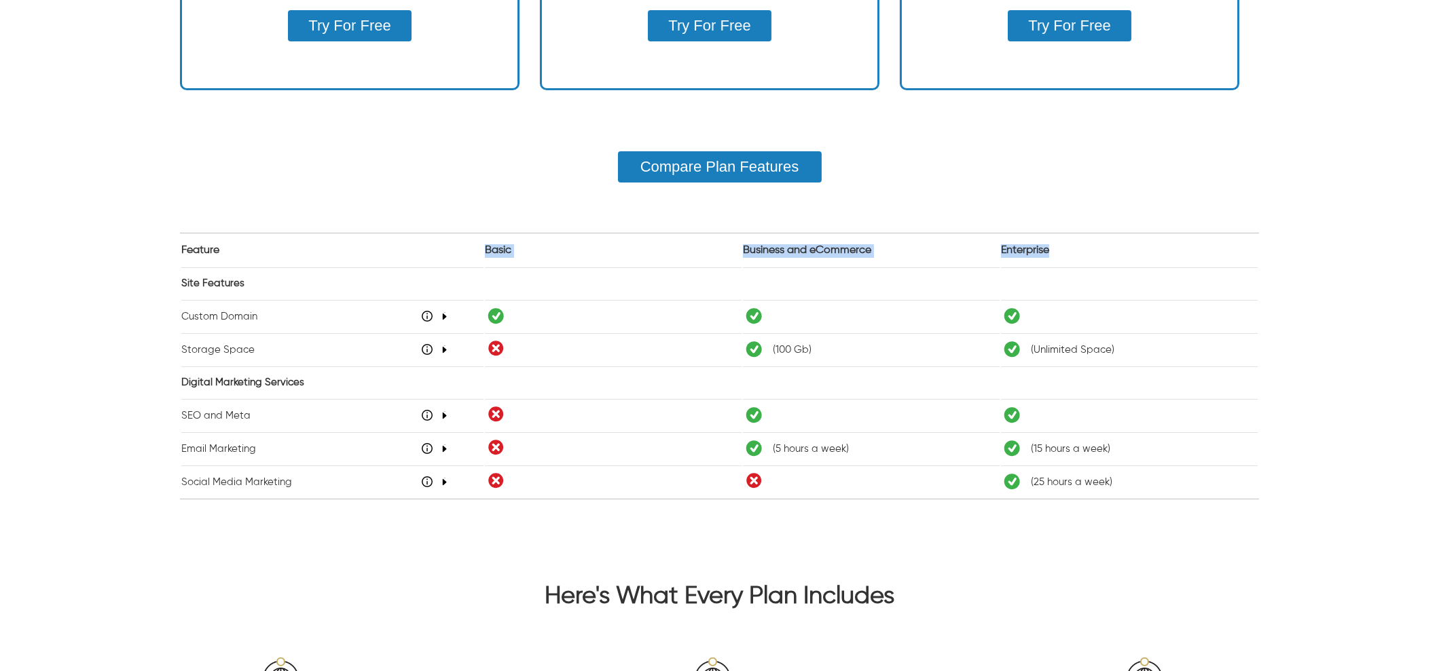
drag, startPoint x: 482, startPoint y: 251, endPoint x: 1080, endPoint y: 246, distance: 597.5
click at [1080, 246] on table "Feature Basic Business and eCommerce Enterprise Site Features Custom Domain 48 …" at bounding box center [719, 366] width 1079 height 265
copy tr "Basic Business and eCommerce Enterprise"
